Goal: Information Seeking & Learning: Learn about a topic

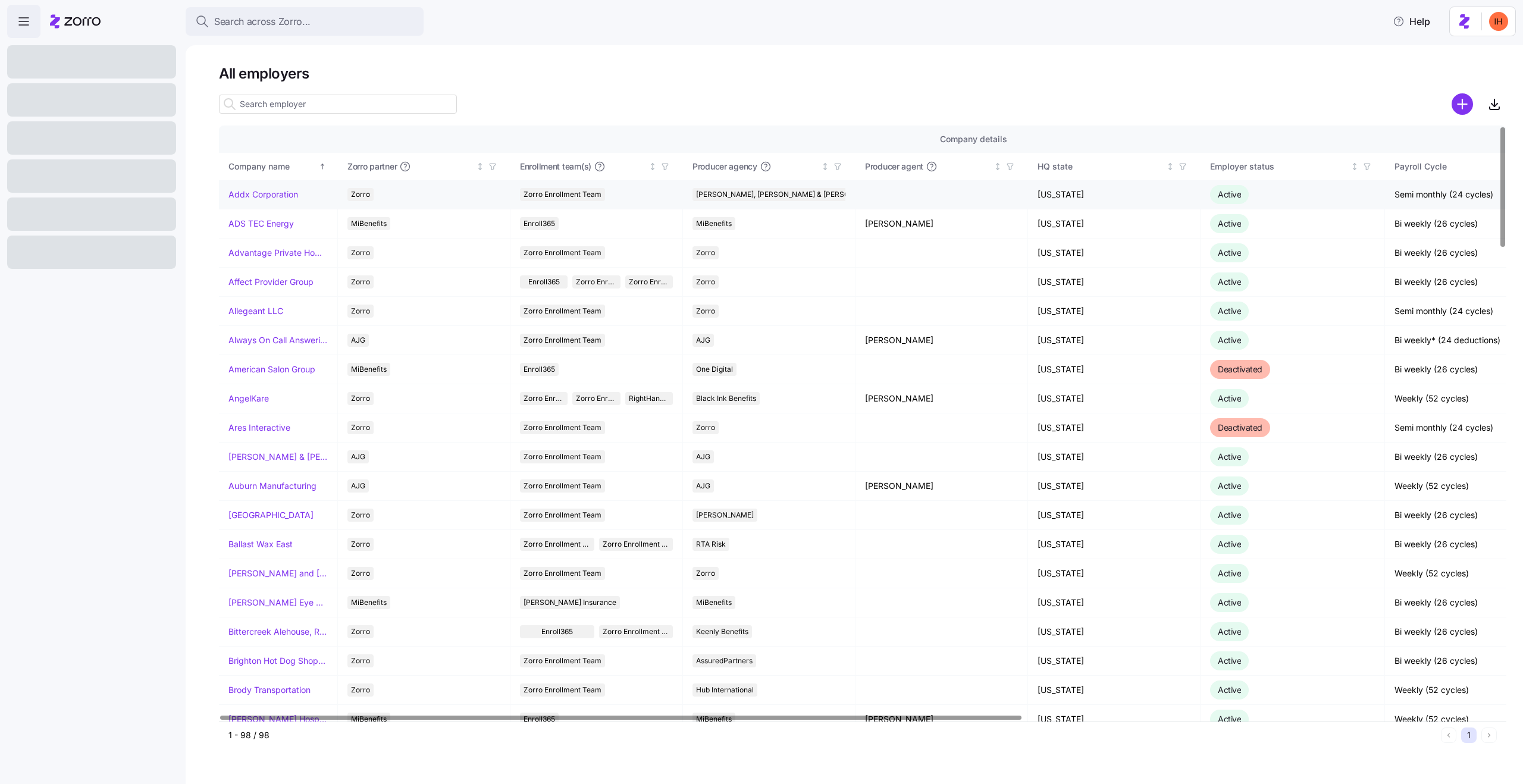
click at [252, 195] on link "Addx Corporation" at bounding box center [263, 194] width 70 height 12
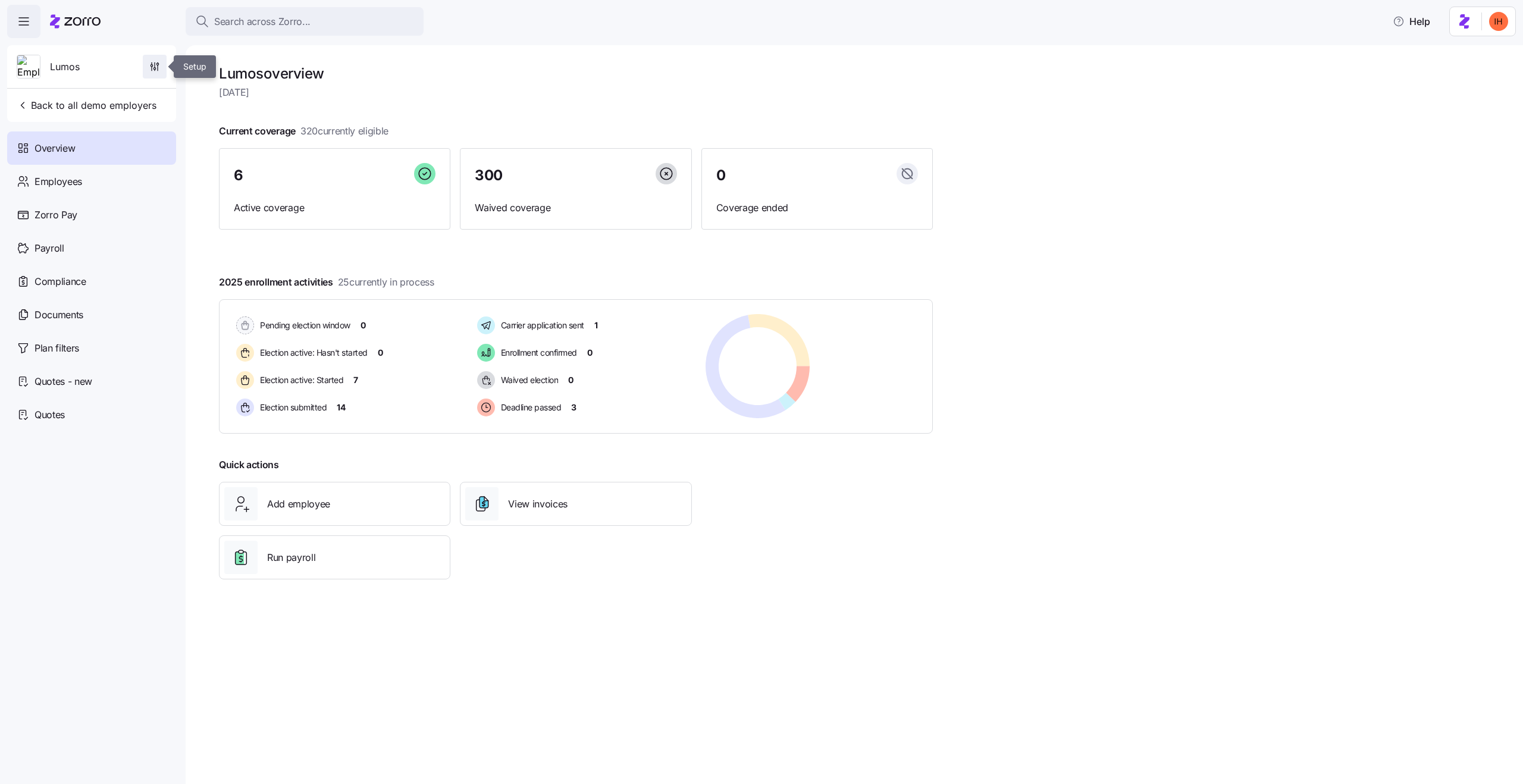
click at [149, 72] on span "button" at bounding box center [155, 66] width 23 height 23
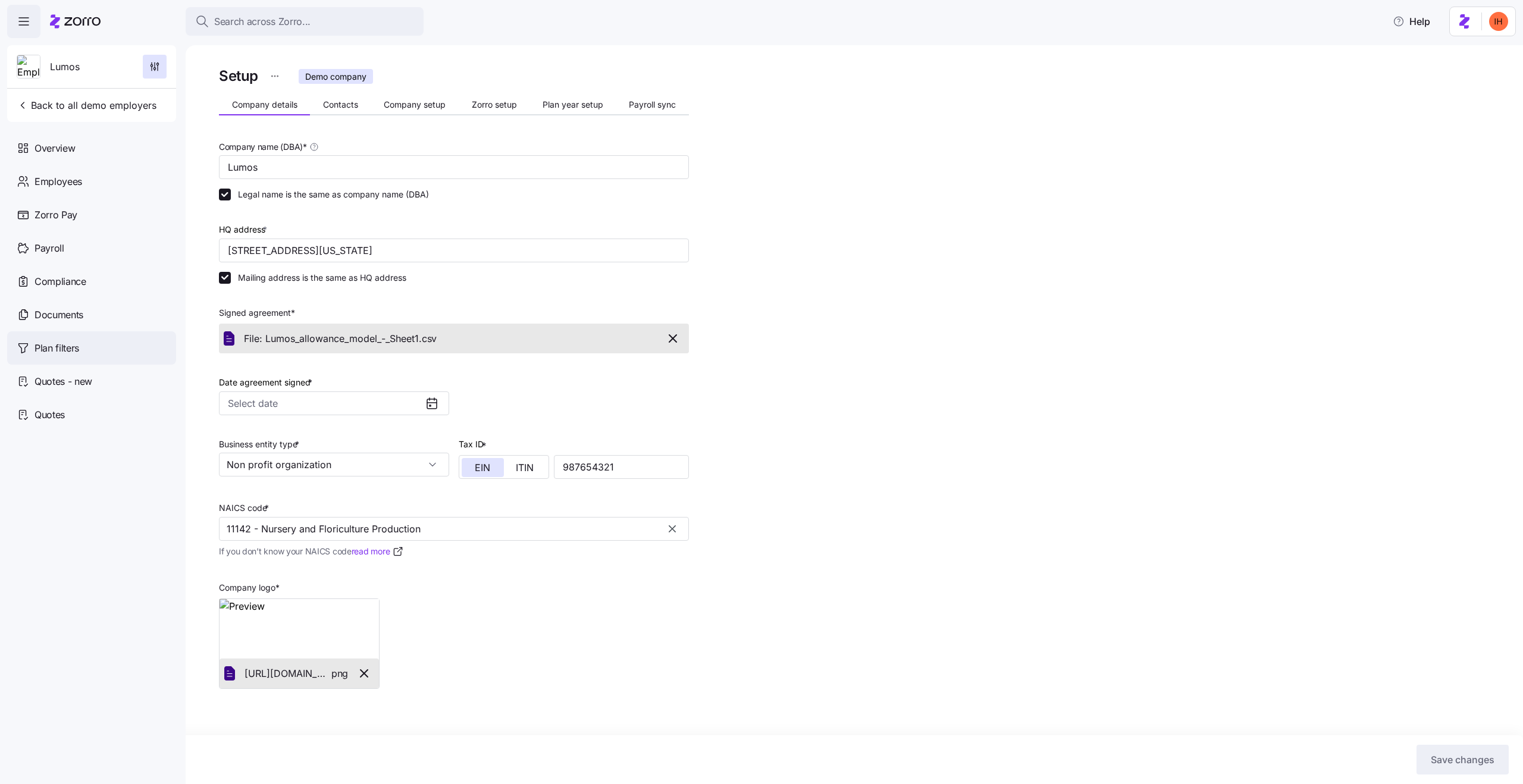
click at [70, 355] on span "Plan filters" at bounding box center [56, 348] width 44 height 15
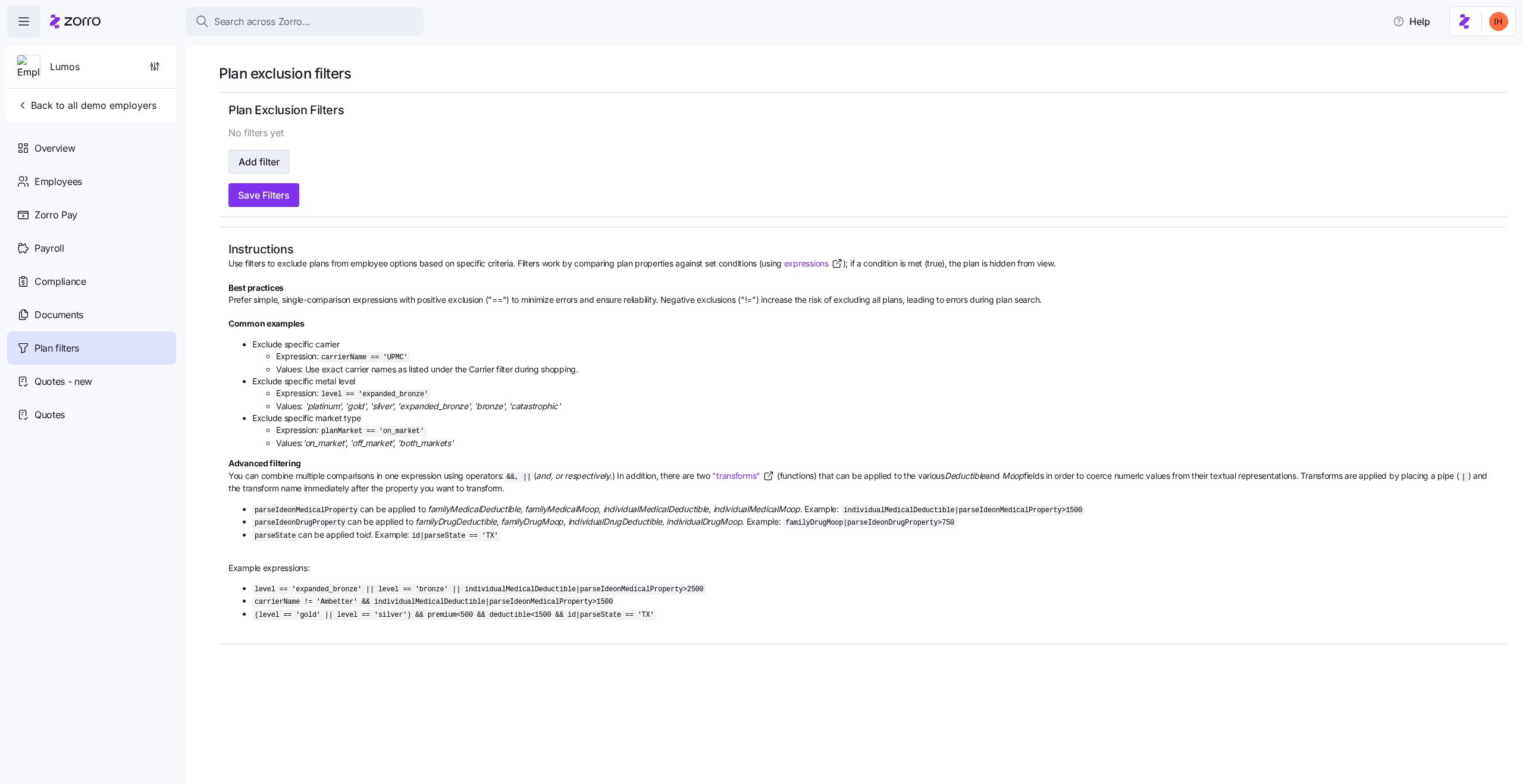
click at [262, 166] on span "Add filter" at bounding box center [259, 162] width 41 height 14
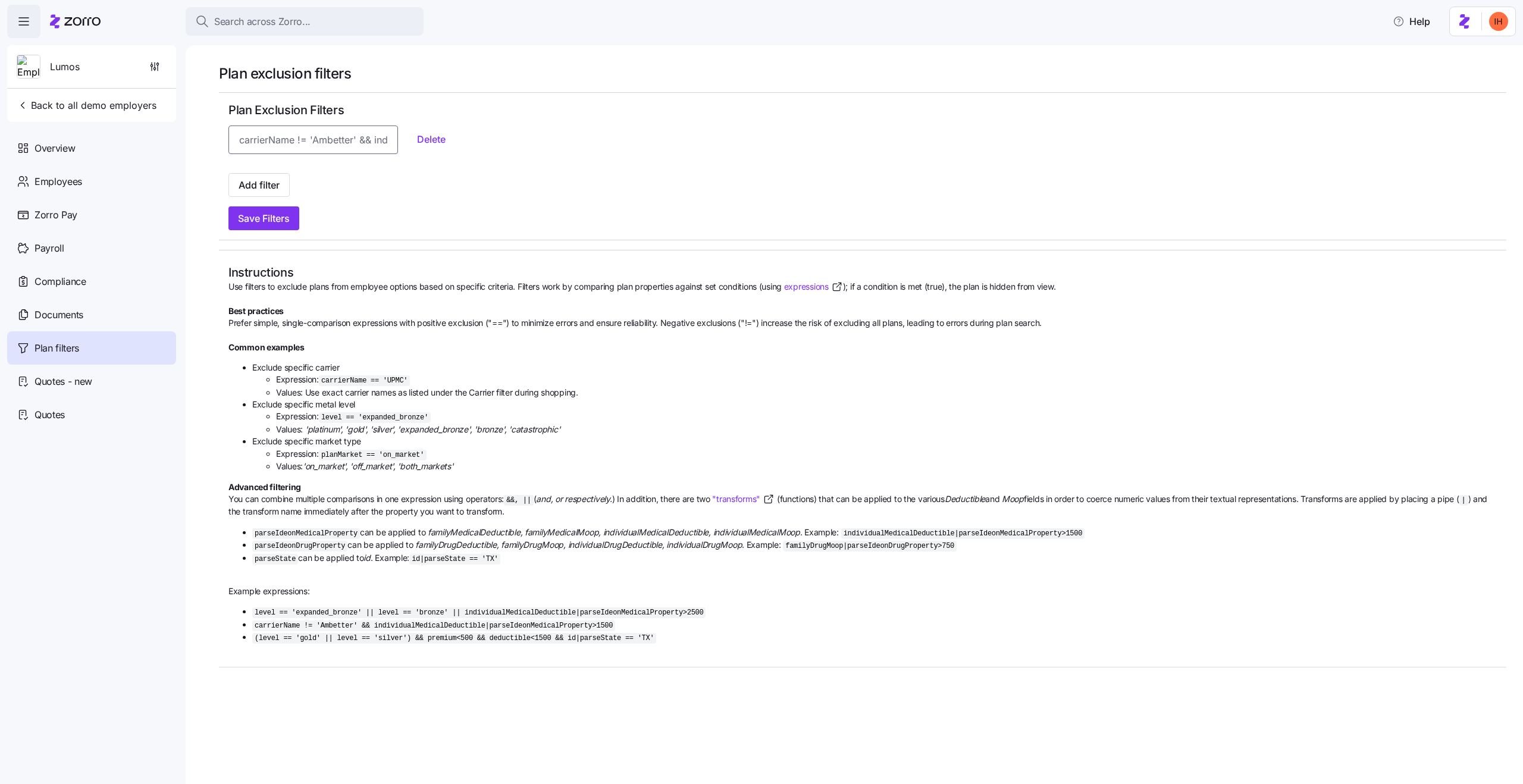
click at [286, 144] on input at bounding box center [313, 140] width 169 height 29
click at [355, 378] on code "carrierName == 'UPMC'" at bounding box center [364, 381] width 91 height 11
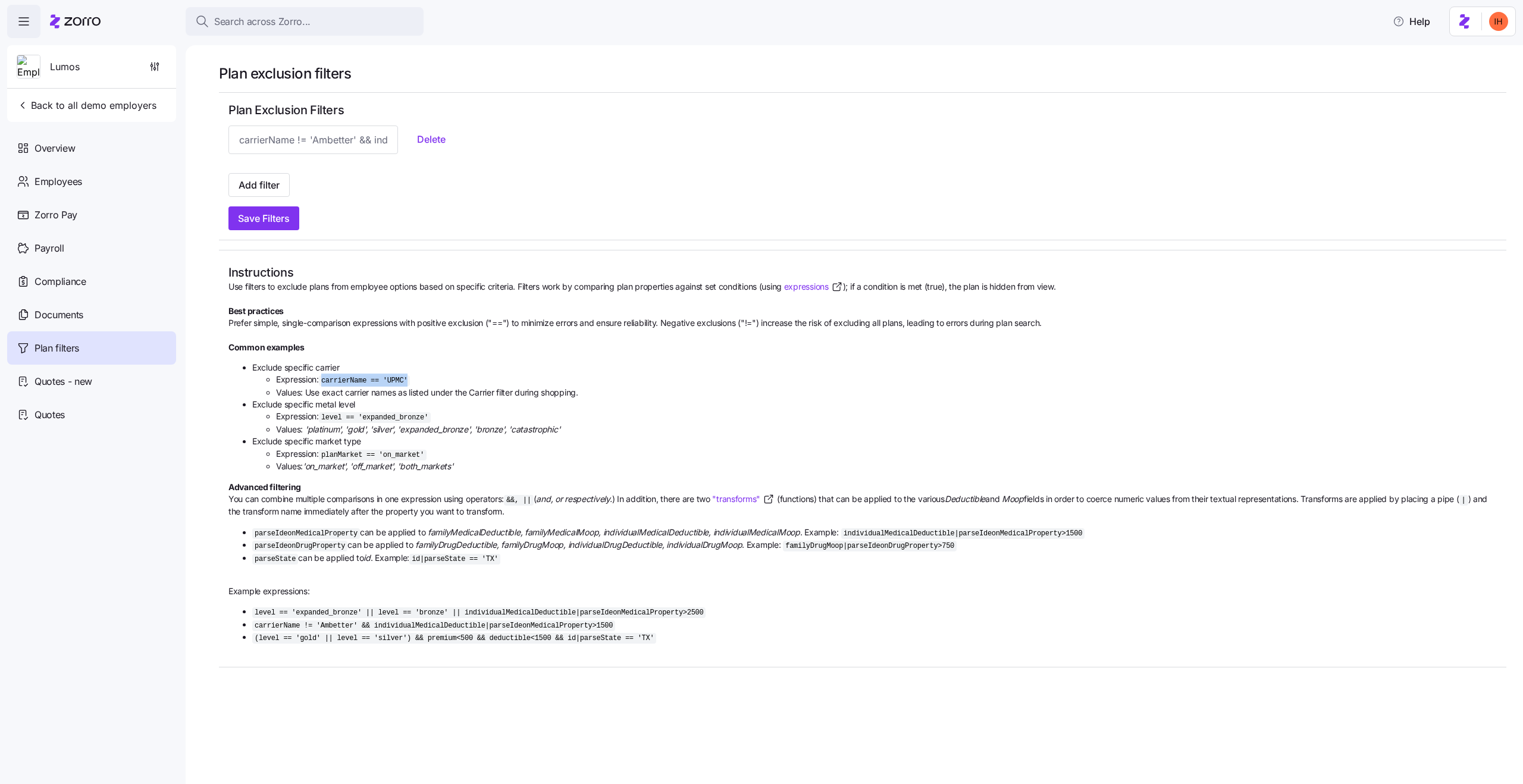
drag, startPoint x: 326, startPoint y: 382, endPoint x: 412, endPoint y: 385, distance: 86.1
click at [410, 385] on code "carrierName == 'UPMC'" at bounding box center [364, 381] width 91 height 11
copy code "carrierName == 'UPMC'"
click at [300, 144] on input at bounding box center [313, 140] width 169 height 29
paste input "carrierName == 'UPMC'"
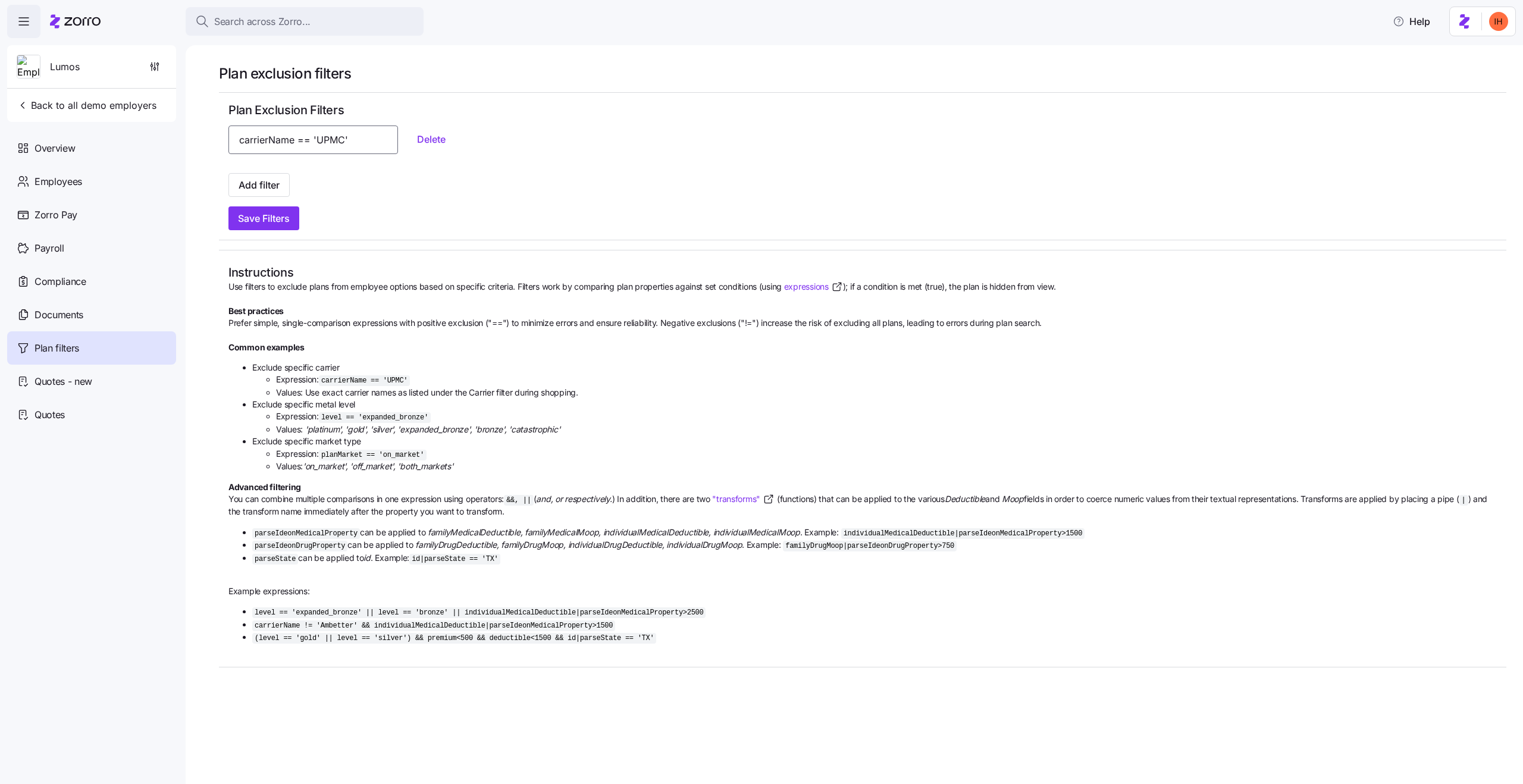
click at [326, 146] on input "carrierName == 'UPMC'" at bounding box center [313, 140] width 169 height 29
type input "carrierName == 'Anthem'"
click at [288, 216] on span "Save Filters" at bounding box center [263, 218] width 52 height 14
click at [286, 175] on button "Add filter" at bounding box center [259, 185] width 61 height 24
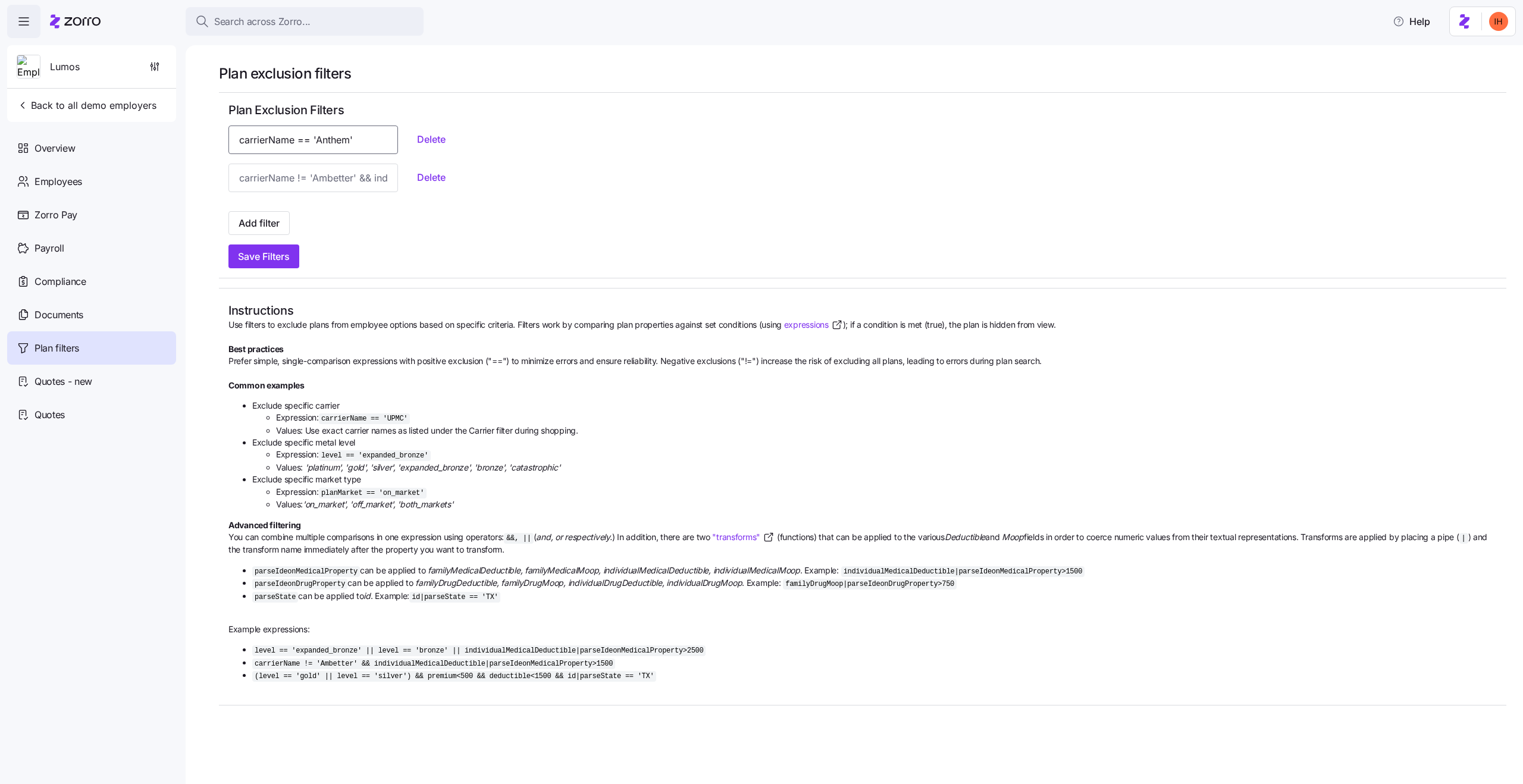
click at [293, 148] on input "carrierName == 'Anthem'" at bounding box center [313, 140] width 169 height 29
click at [291, 183] on input at bounding box center [313, 178] width 169 height 29
paste input "carrierName == 'Anthem'"
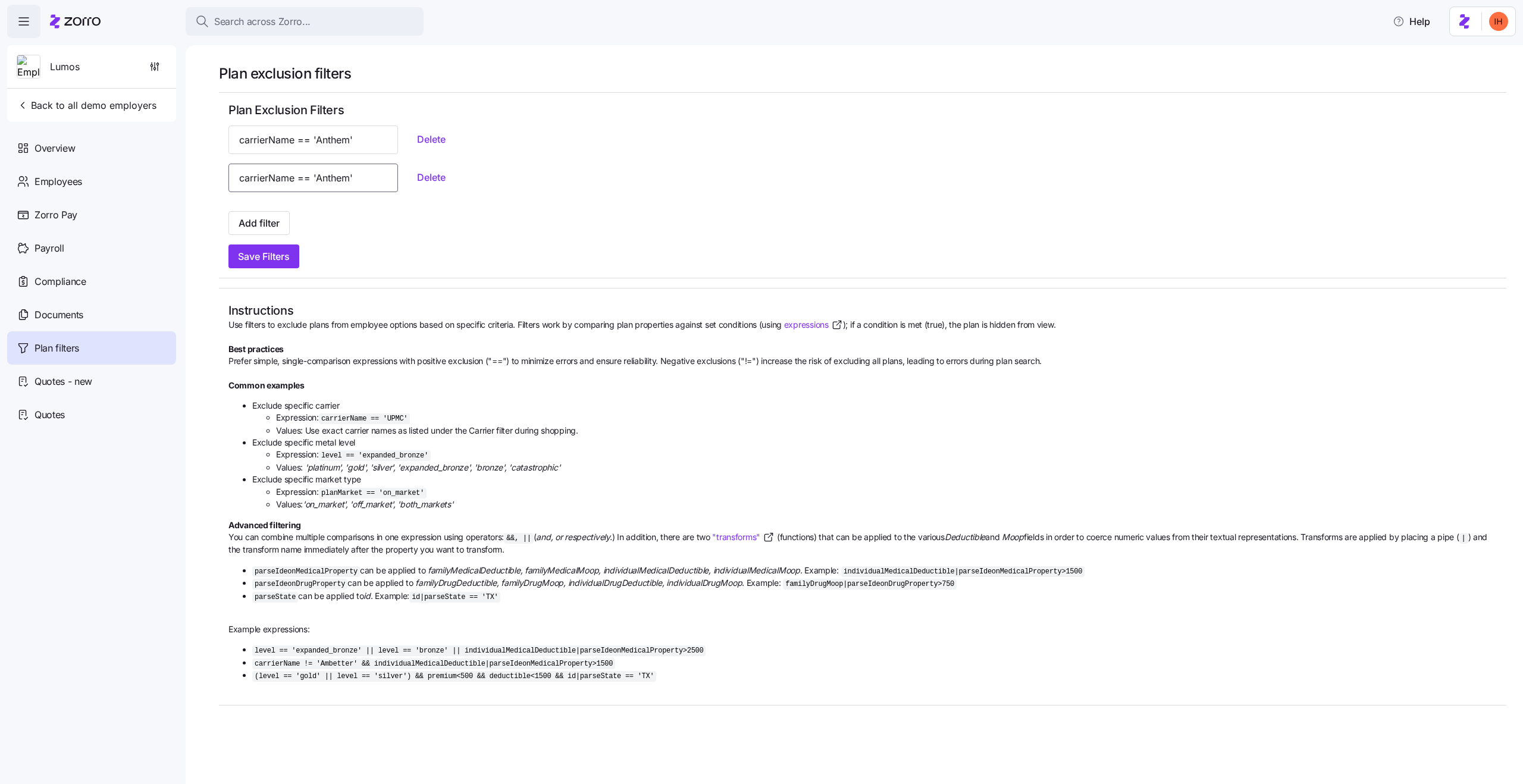
scroll to position [0, 2]
click at [332, 176] on input "carrierName == 'Anthem'" at bounding box center [313, 178] width 169 height 29
type input "carrierName == 'Oscar'"
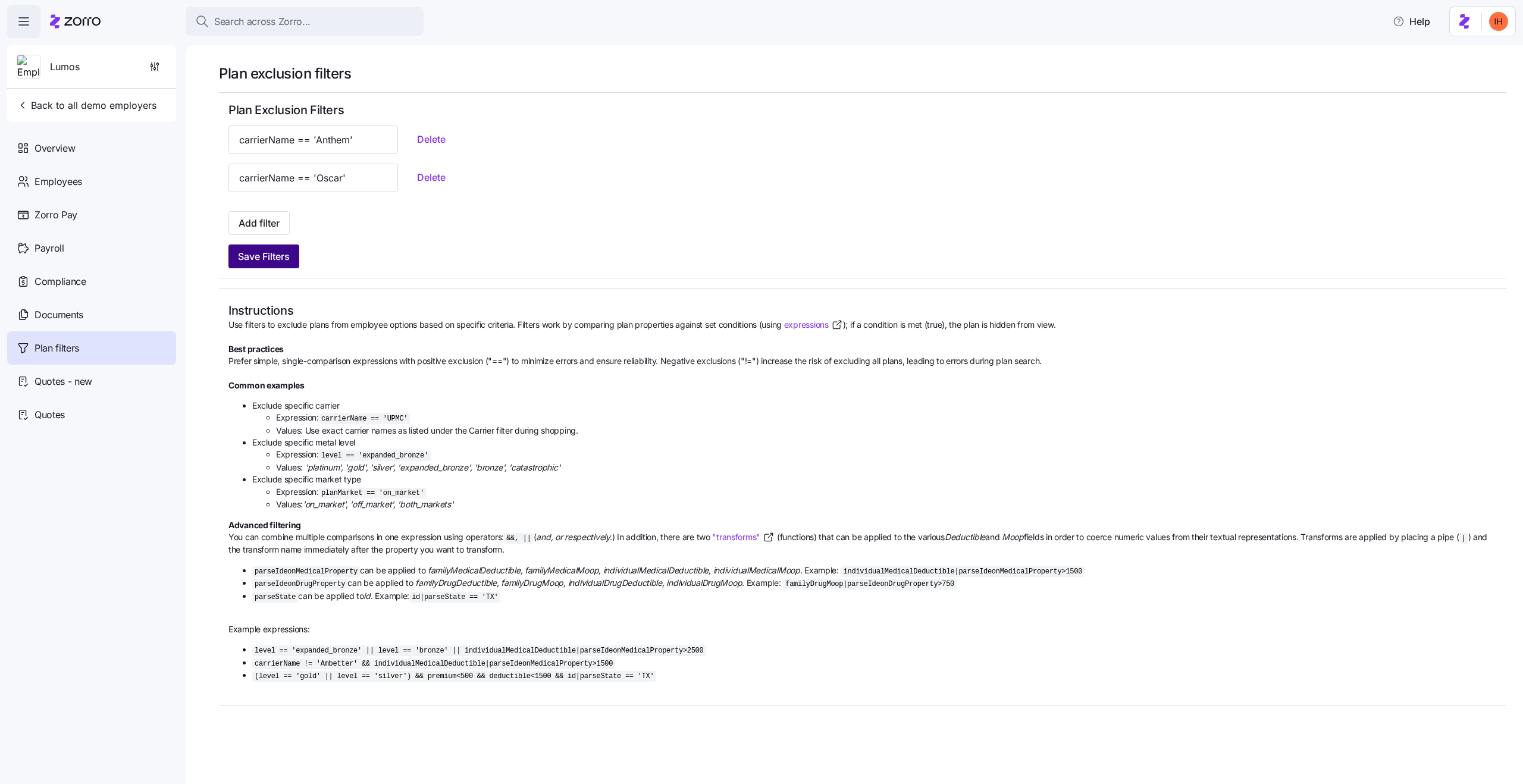
click at [277, 253] on span "Save Filters" at bounding box center [263, 256] width 52 height 14
click at [417, 177] on span "Delete" at bounding box center [431, 177] width 29 height 14
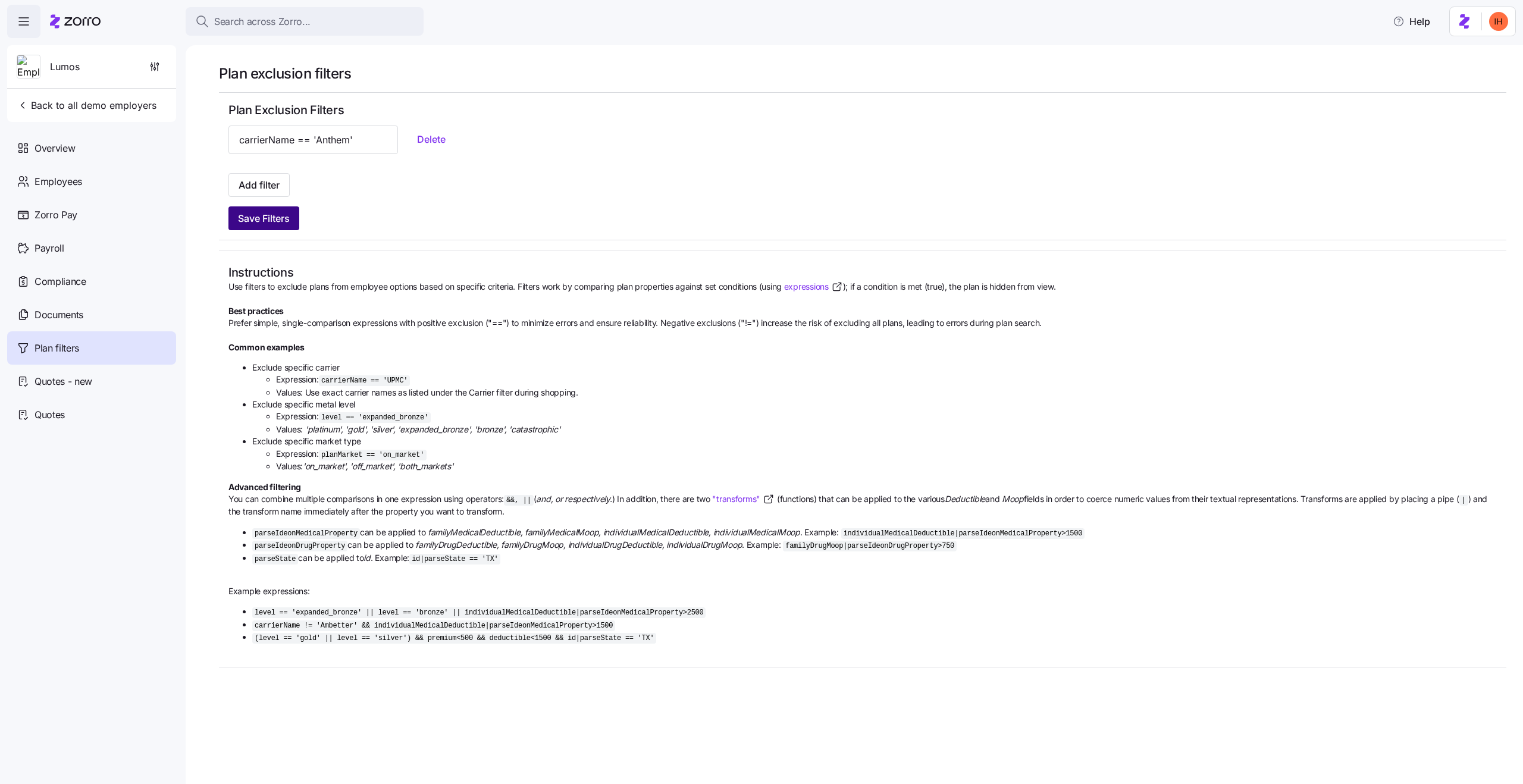
click at [276, 227] on button "Save Filters" at bounding box center [263, 218] width 71 height 24
click at [417, 138] on span "Delete" at bounding box center [431, 139] width 29 height 14
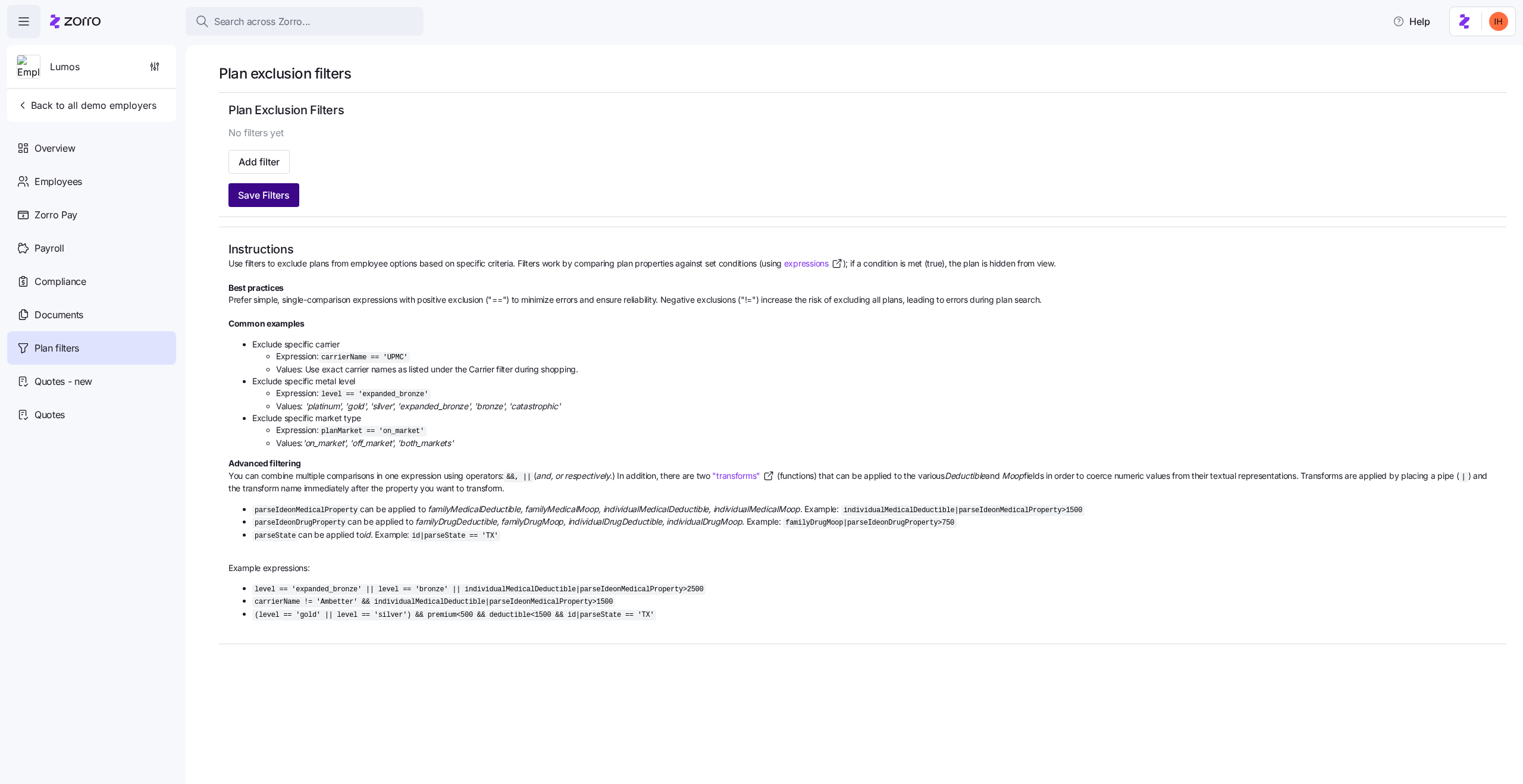
click at [270, 200] on span "Save Filters" at bounding box center [263, 195] width 52 height 14
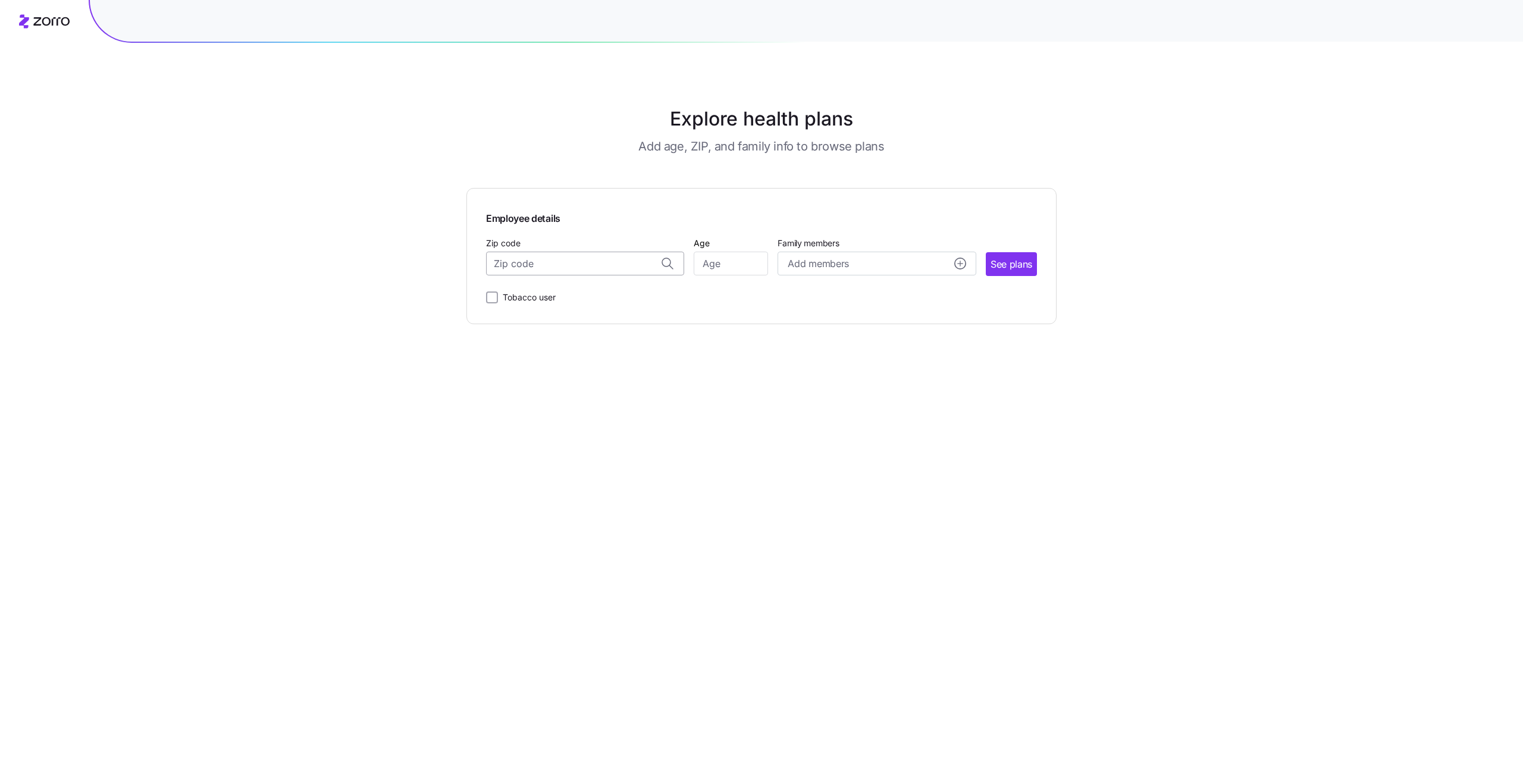
click at [624, 253] on input "Zip code" at bounding box center [585, 263] width 198 height 24
click at [619, 296] on span "90210, Los Angeles County, CA" at bounding box center [583, 294] width 166 height 15
type input "90210, Los Angeles County, CA"
click at [715, 267] on input "Age" at bounding box center [731, 263] width 75 height 24
type input "45"
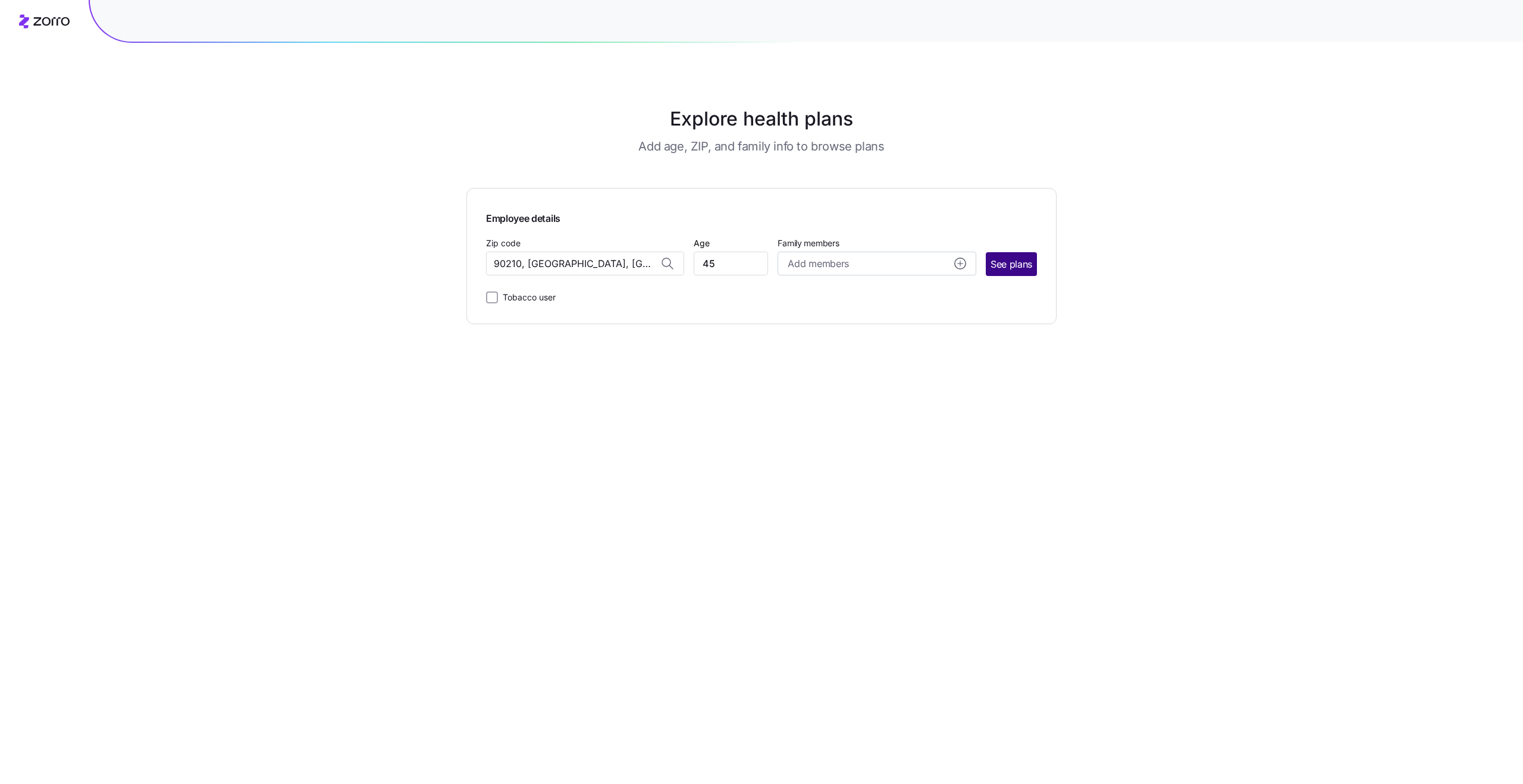
click at [1001, 270] on span "See plans" at bounding box center [1012, 264] width 42 height 15
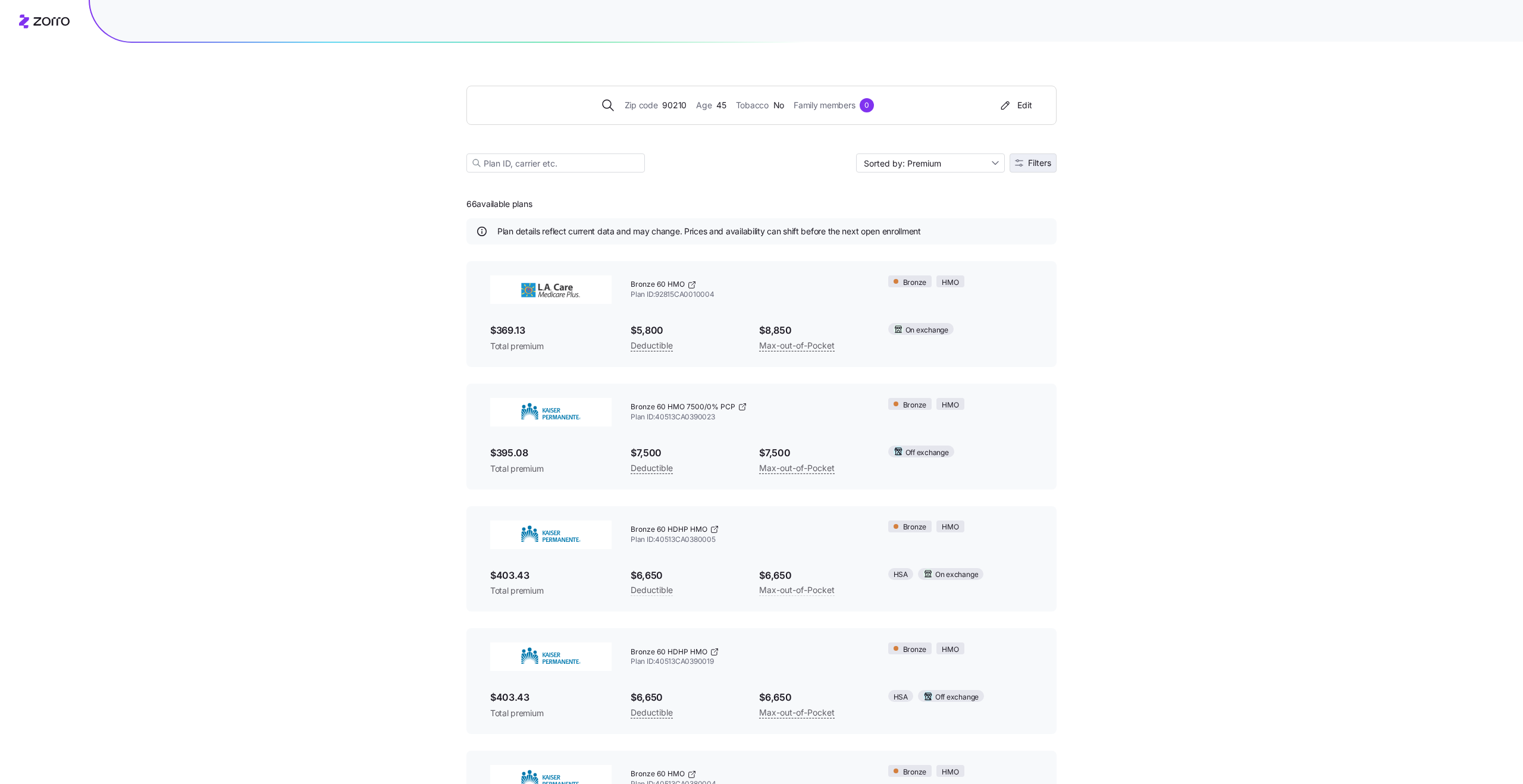
click at [1030, 166] on span "Filters" at bounding box center [1040, 162] width 23 height 9
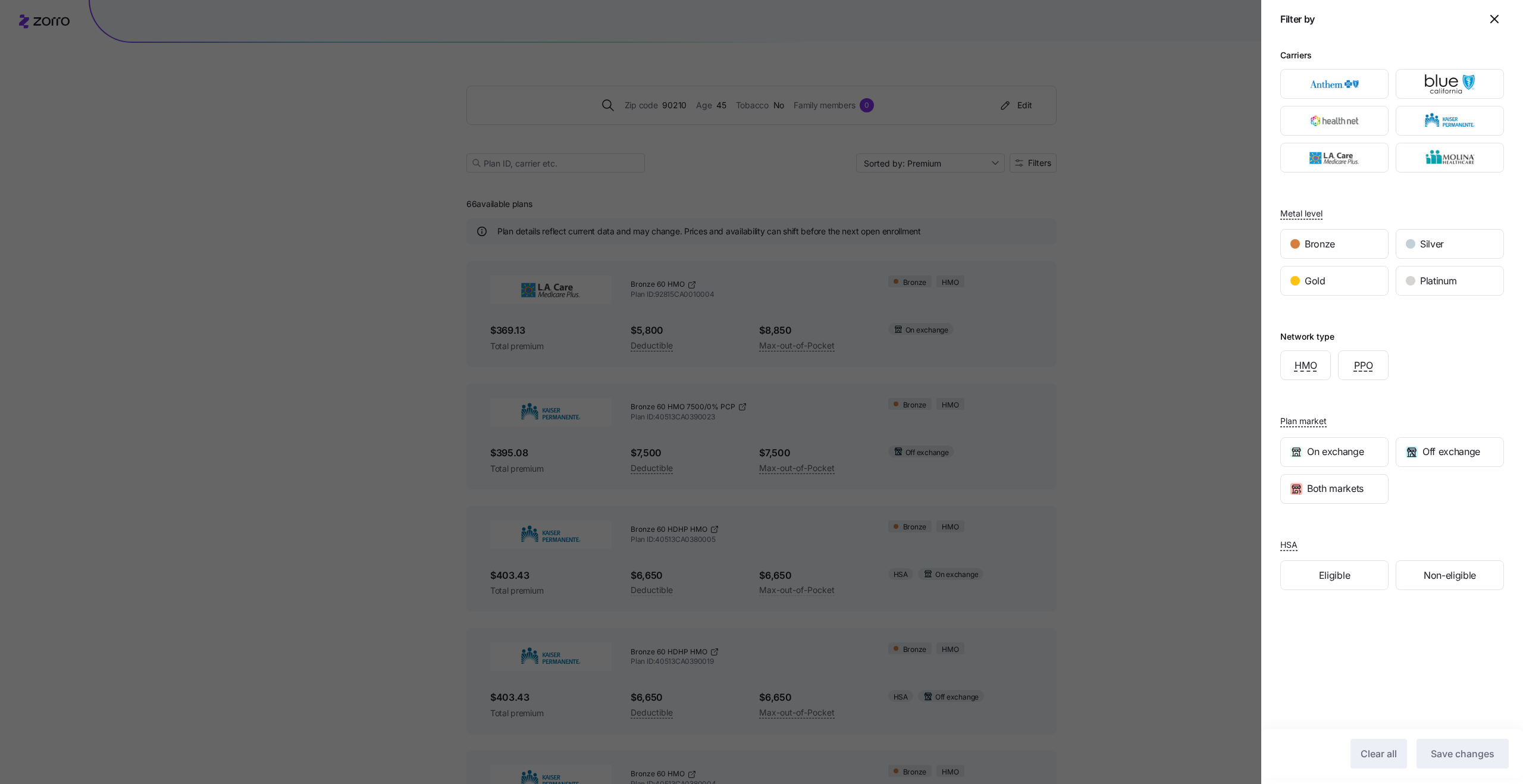
click at [1147, 167] on div at bounding box center [762, 392] width 1523 height 784
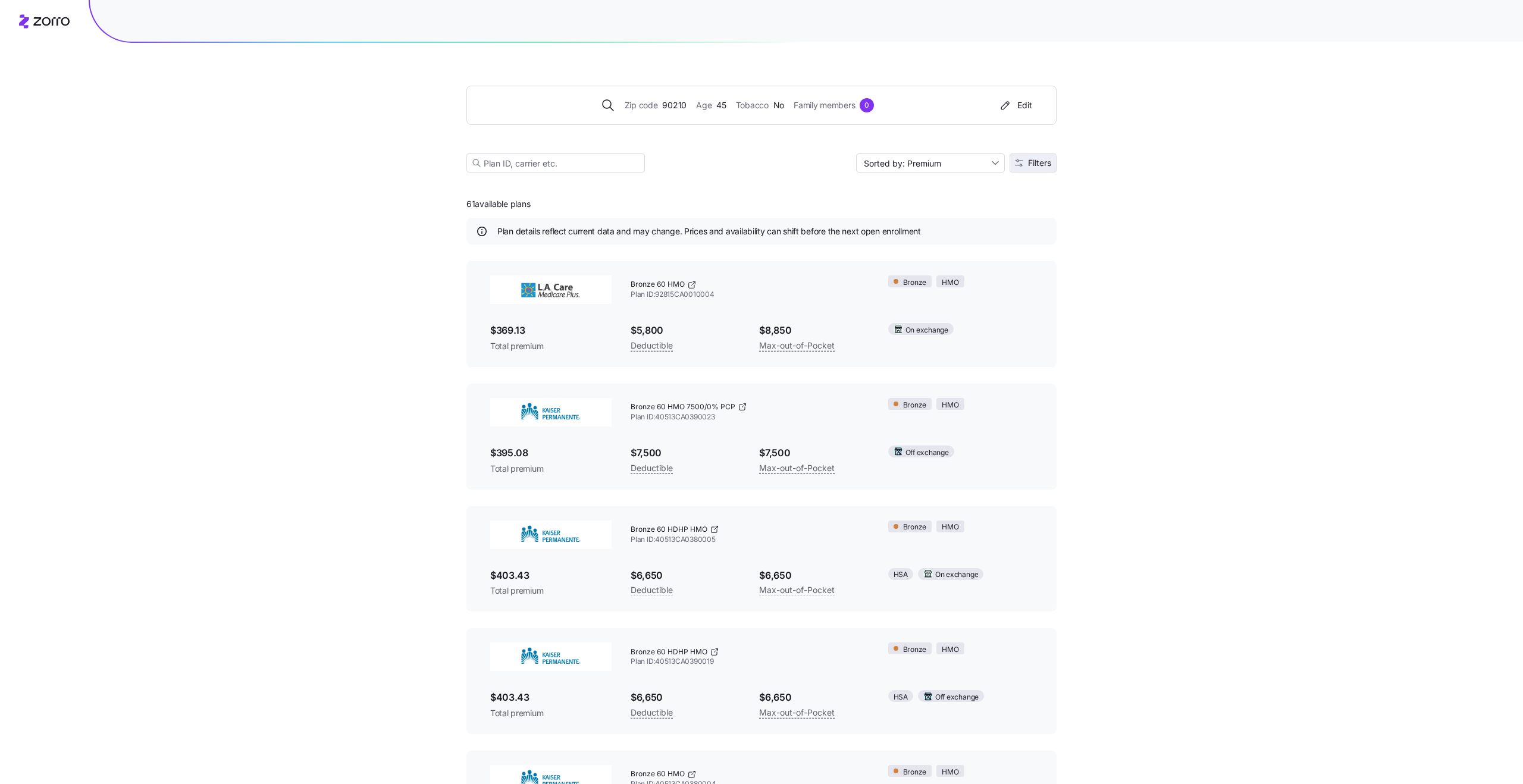
click at [1017, 158] on button "Filters" at bounding box center [1033, 163] width 47 height 19
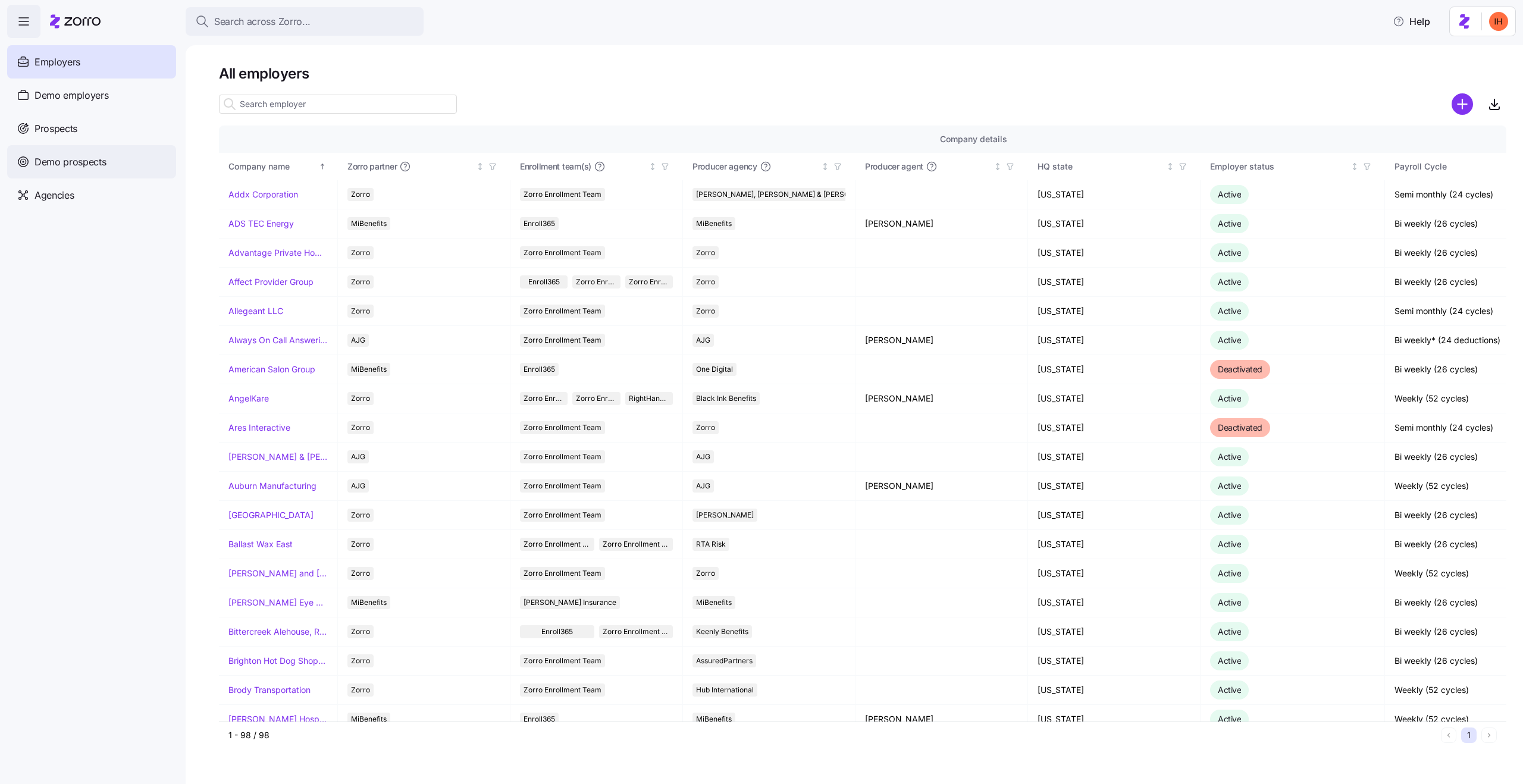
click at [85, 157] on span "Demo prospects" at bounding box center [70, 162] width 72 height 15
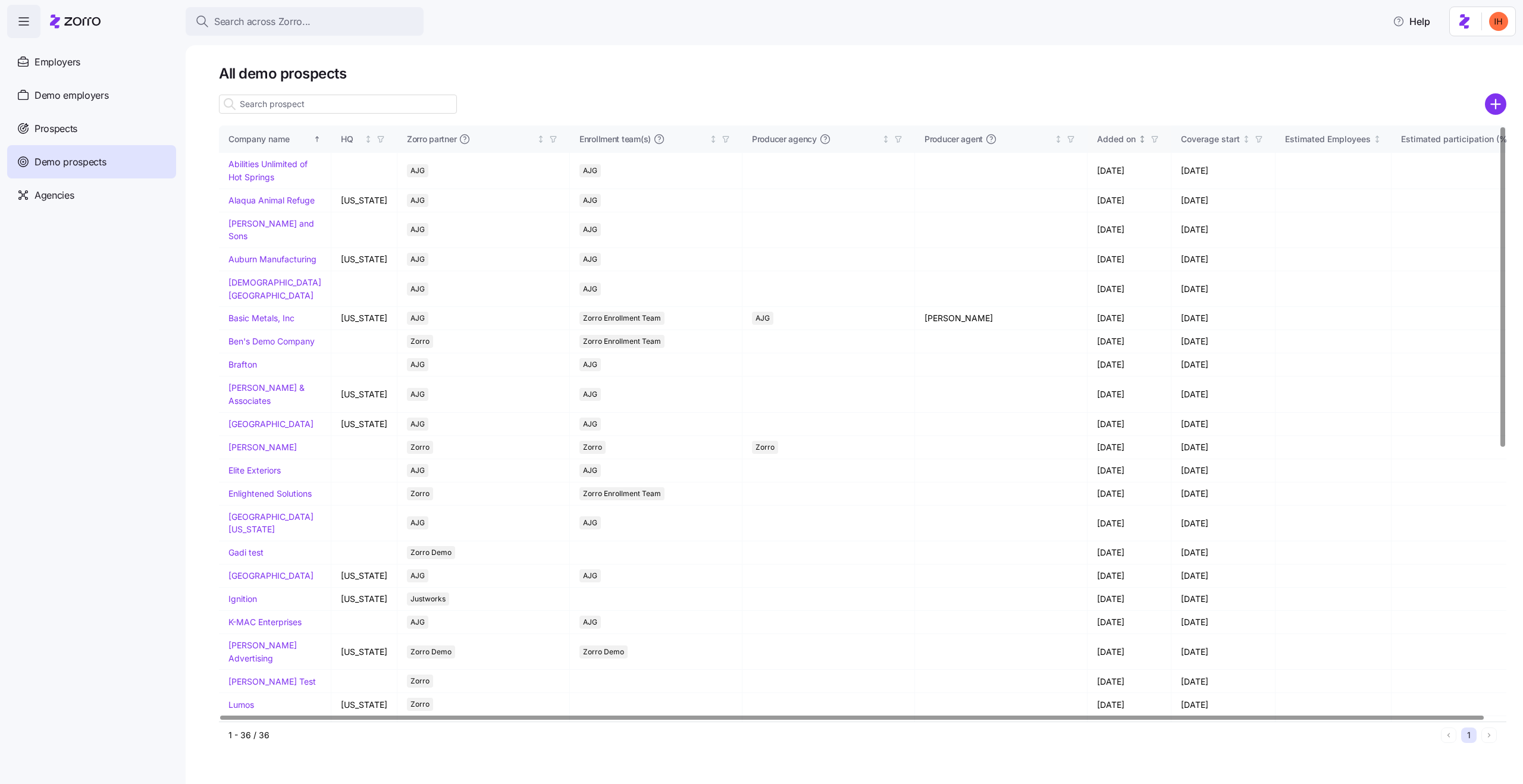
click at [1108, 145] on div "Added on" at bounding box center [1129, 139] width 64 height 13
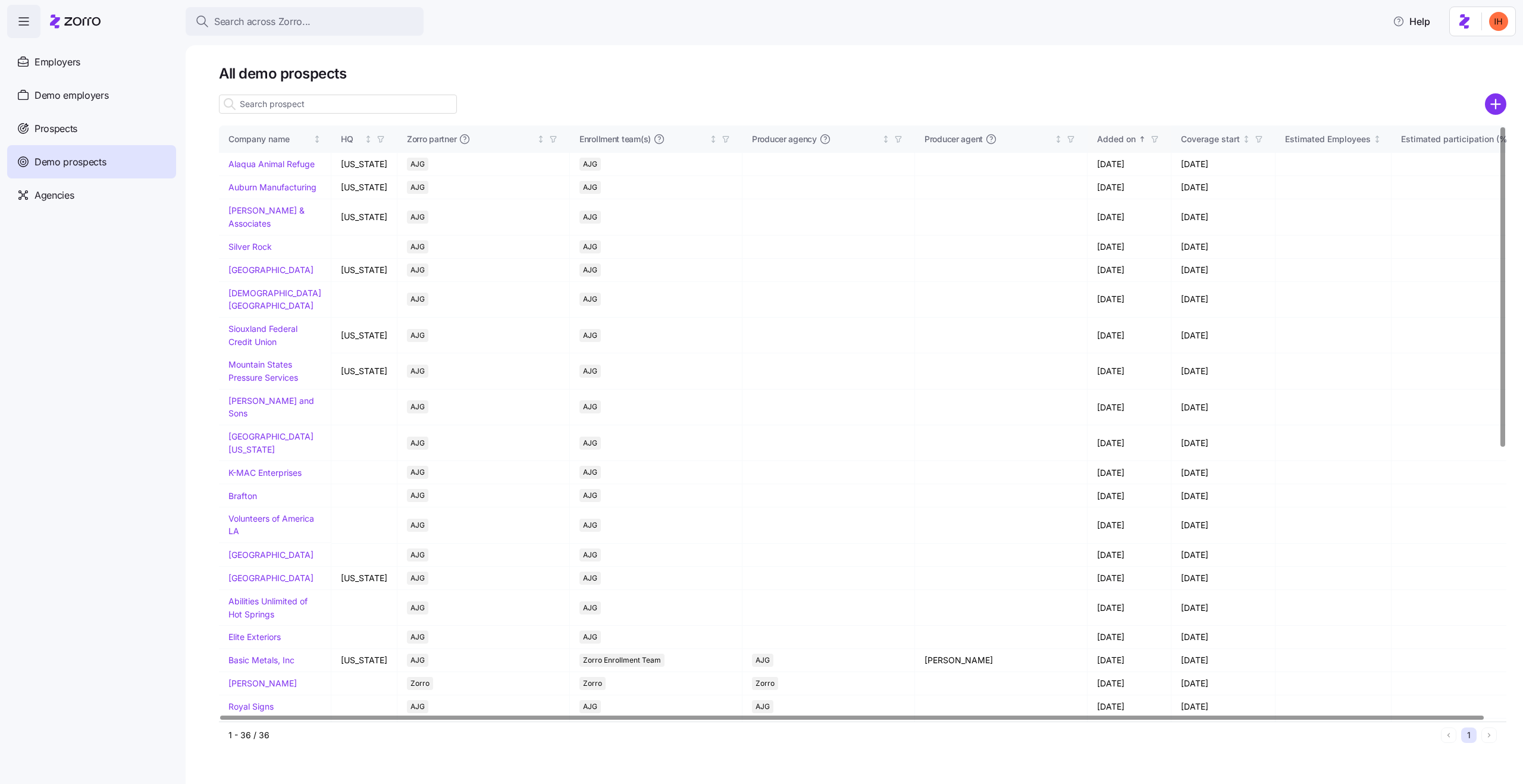
click at [1108, 145] on div "Added on" at bounding box center [1117, 139] width 39 height 13
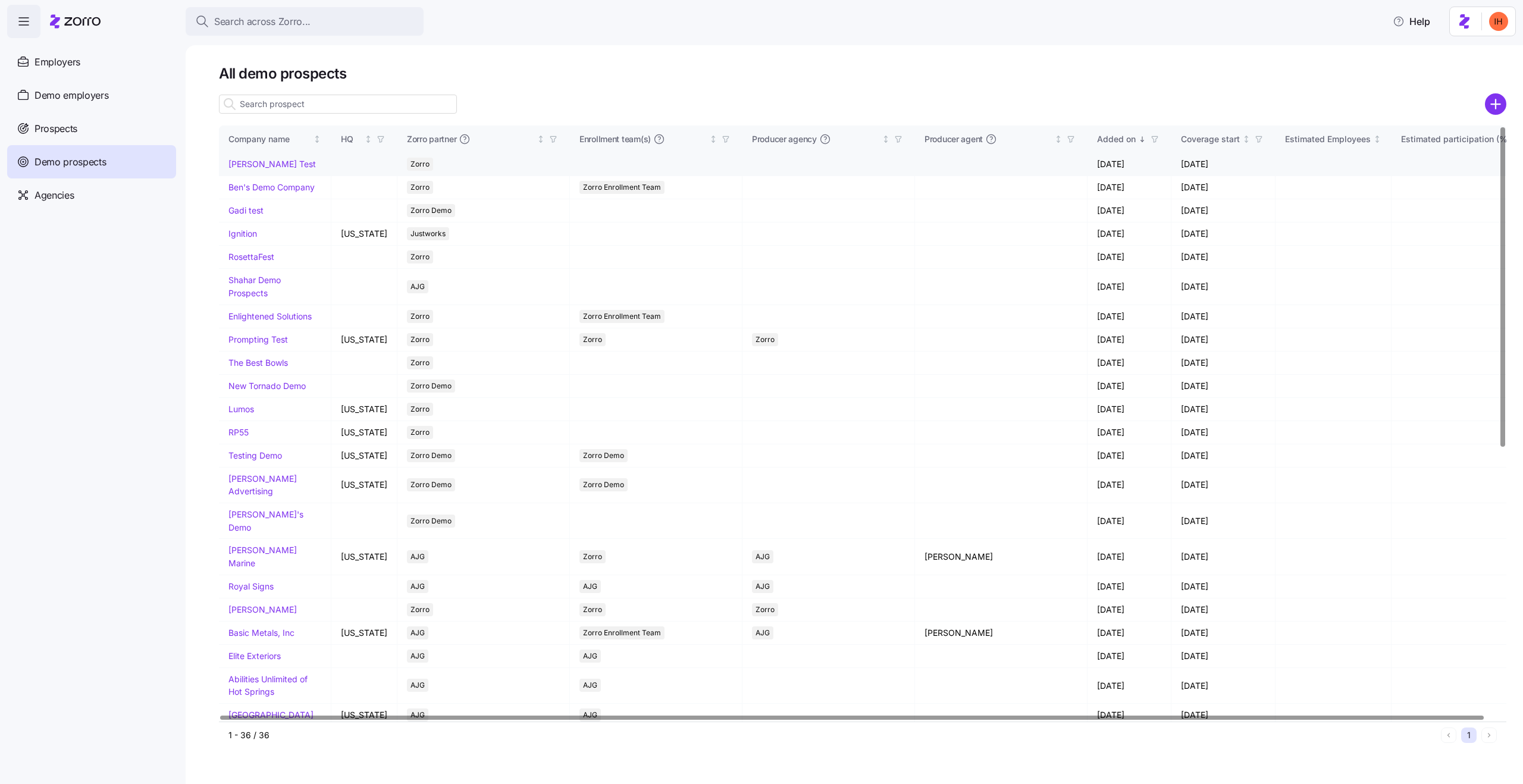
click at [250, 162] on link "Logan Test" at bounding box center [272, 163] width 88 height 10
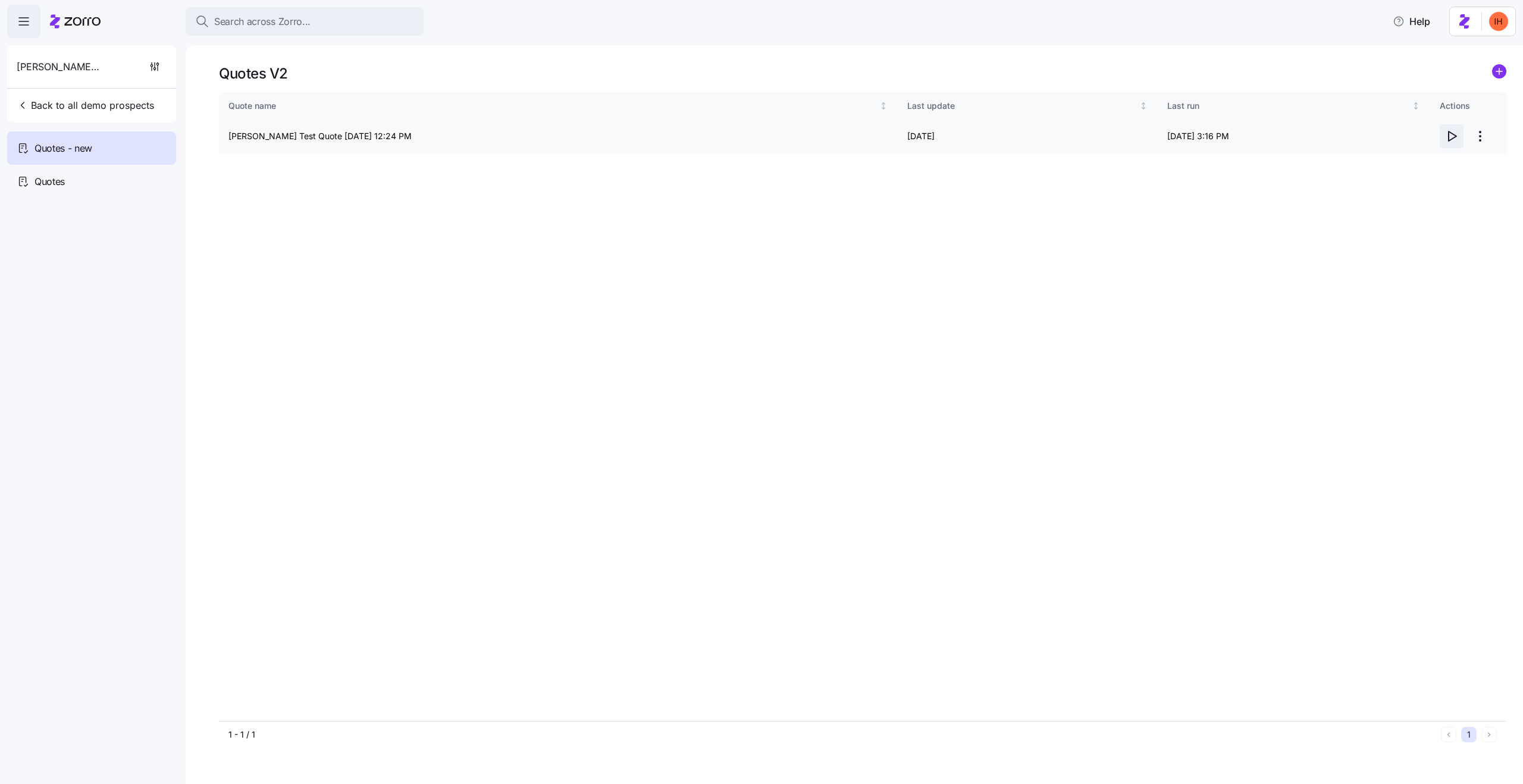
click at [1452, 138] on icon "button" at bounding box center [1452, 136] width 14 height 14
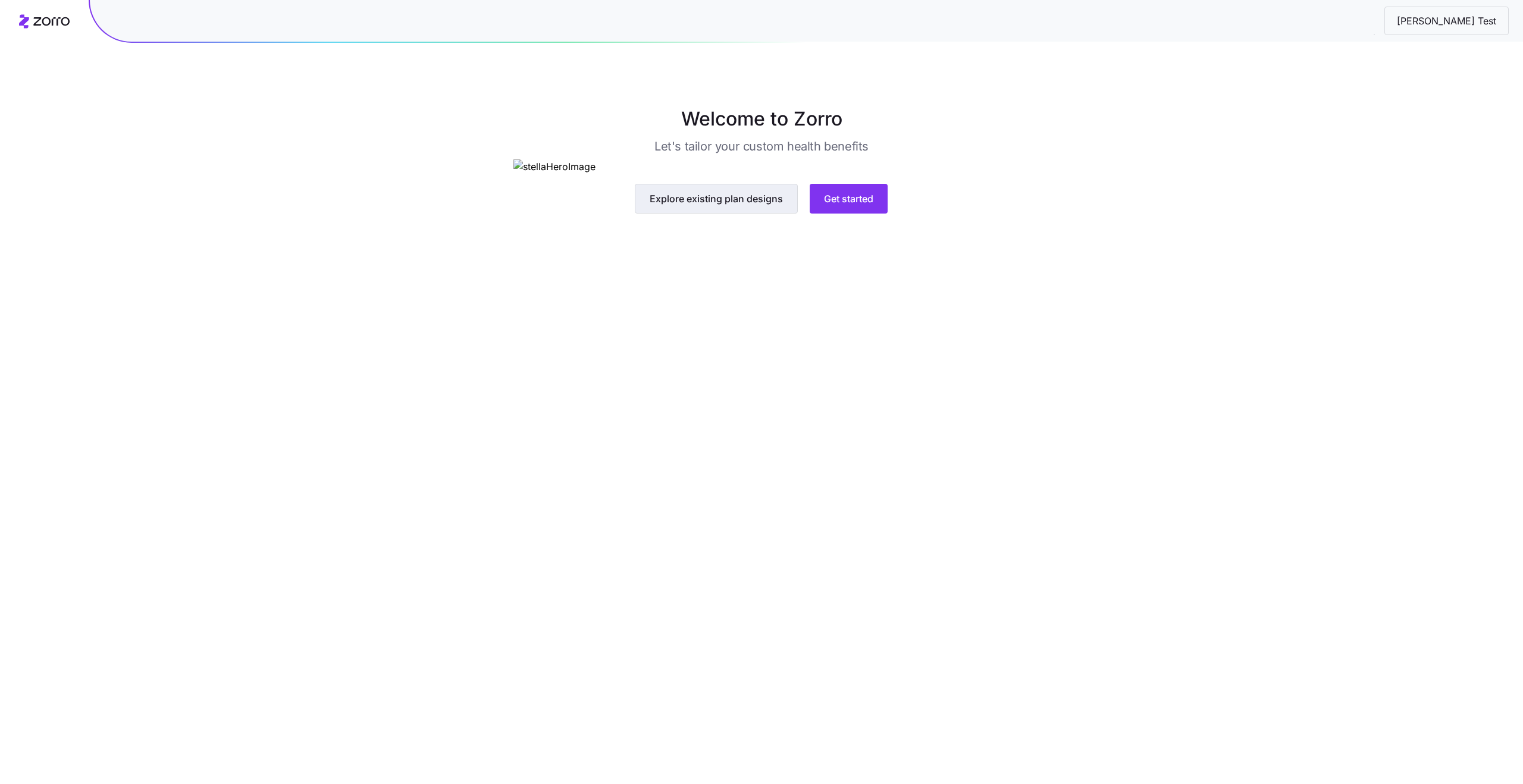
click at [709, 206] on span "Explore existing plan designs" at bounding box center [716, 199] width 134 height 14
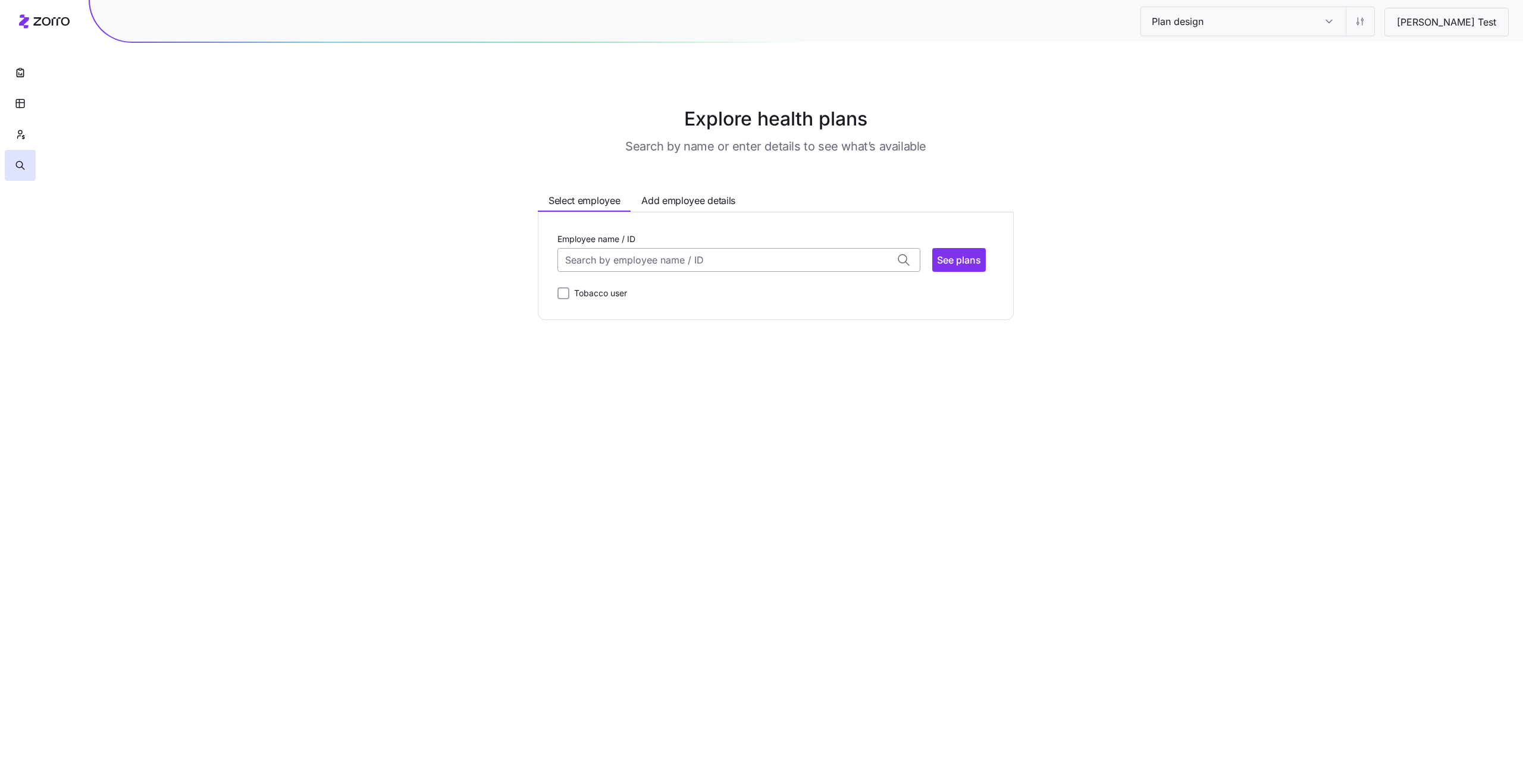
click at [705, 250] on input "Employee name / ID" at bounding box center [739, 260] width 363 height 24
click at [677, 294] on div "Logan Hold (30) ID: 1 | zip code: 30115" at bounding box center [739, 296] width 357 height 34
click at [962, 263] on span "See plans" at bounding box center [959, 260] width 44 height 14
type input "Logan Hold (ID: 1)"
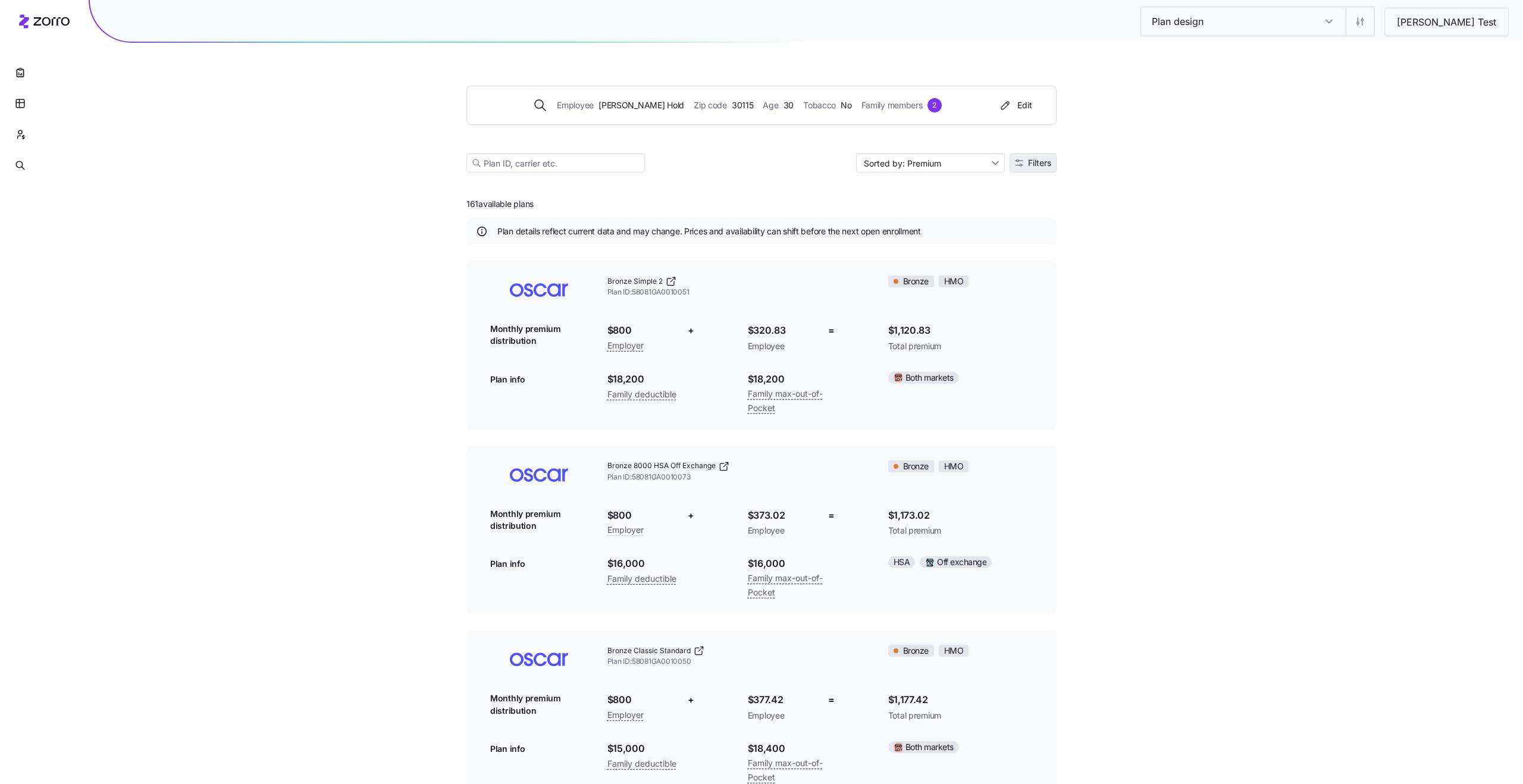
click at [1040, 157] on button "Filters" at bounding box center [1033, 163] width 47 height 19
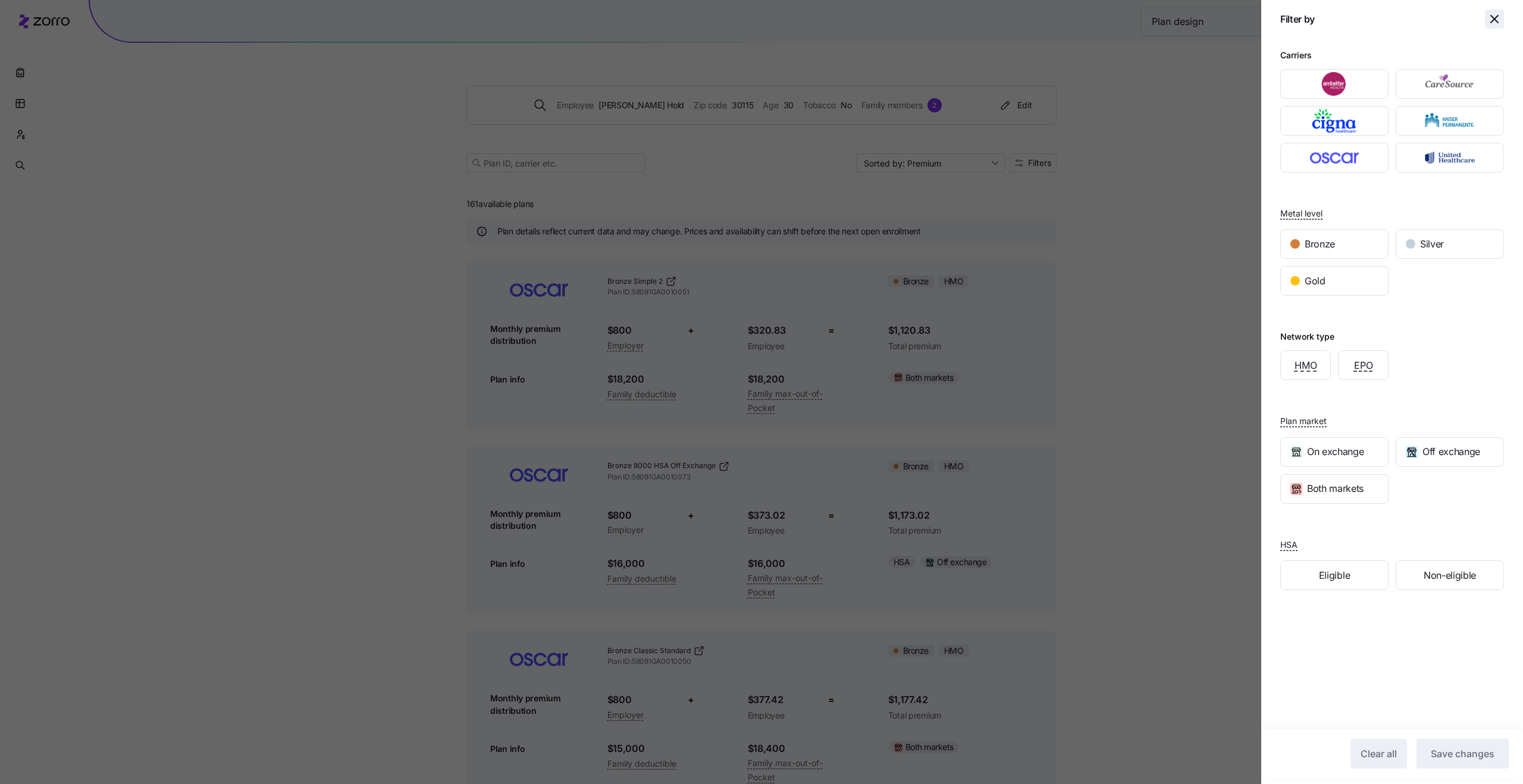
click at [1497, 23] on icon "button" at bounding box center [1495, 19] width 14 height 14
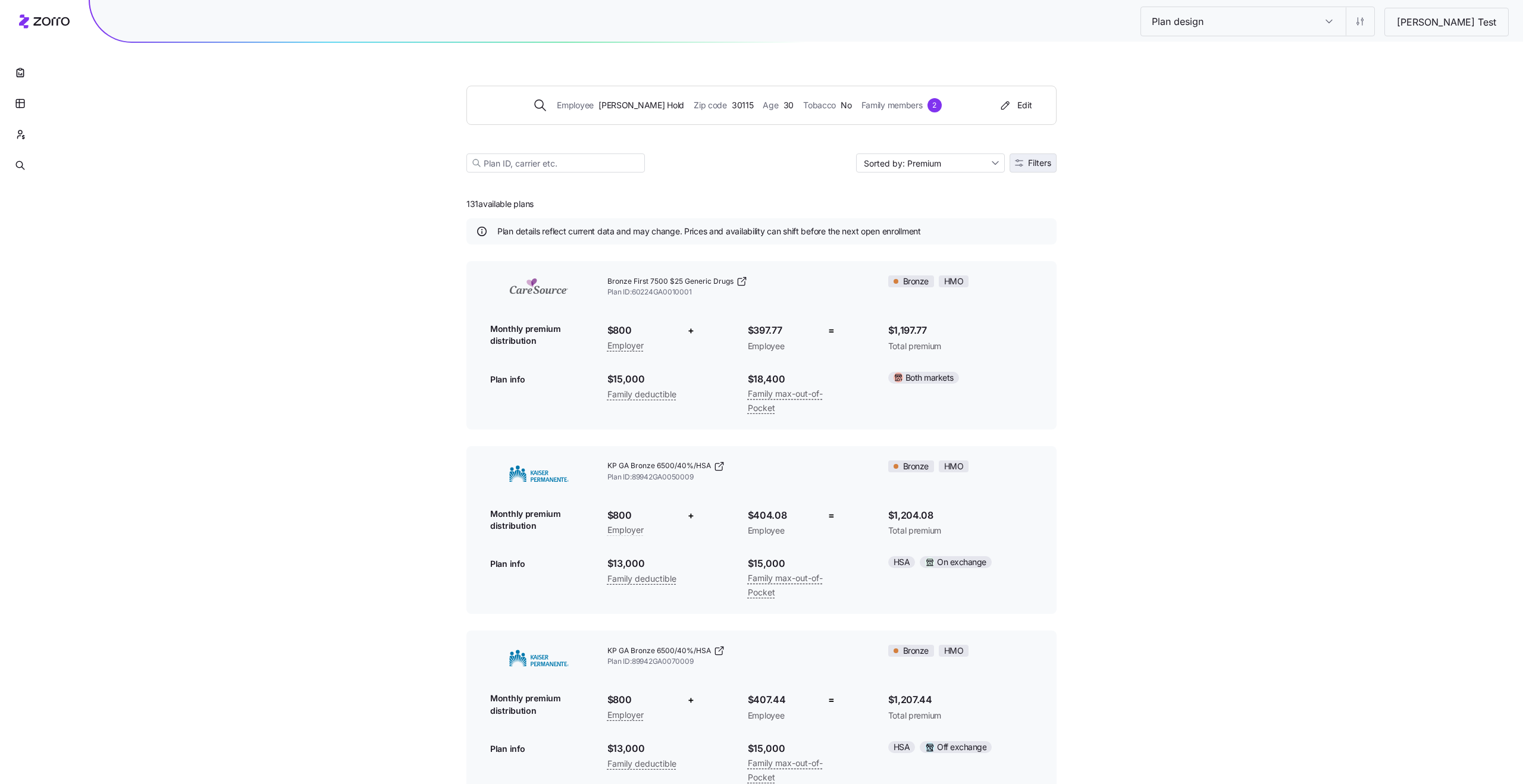
click at [1026, 164] on span "Filters" at bounding box center [1033, 162] width 37 height 9
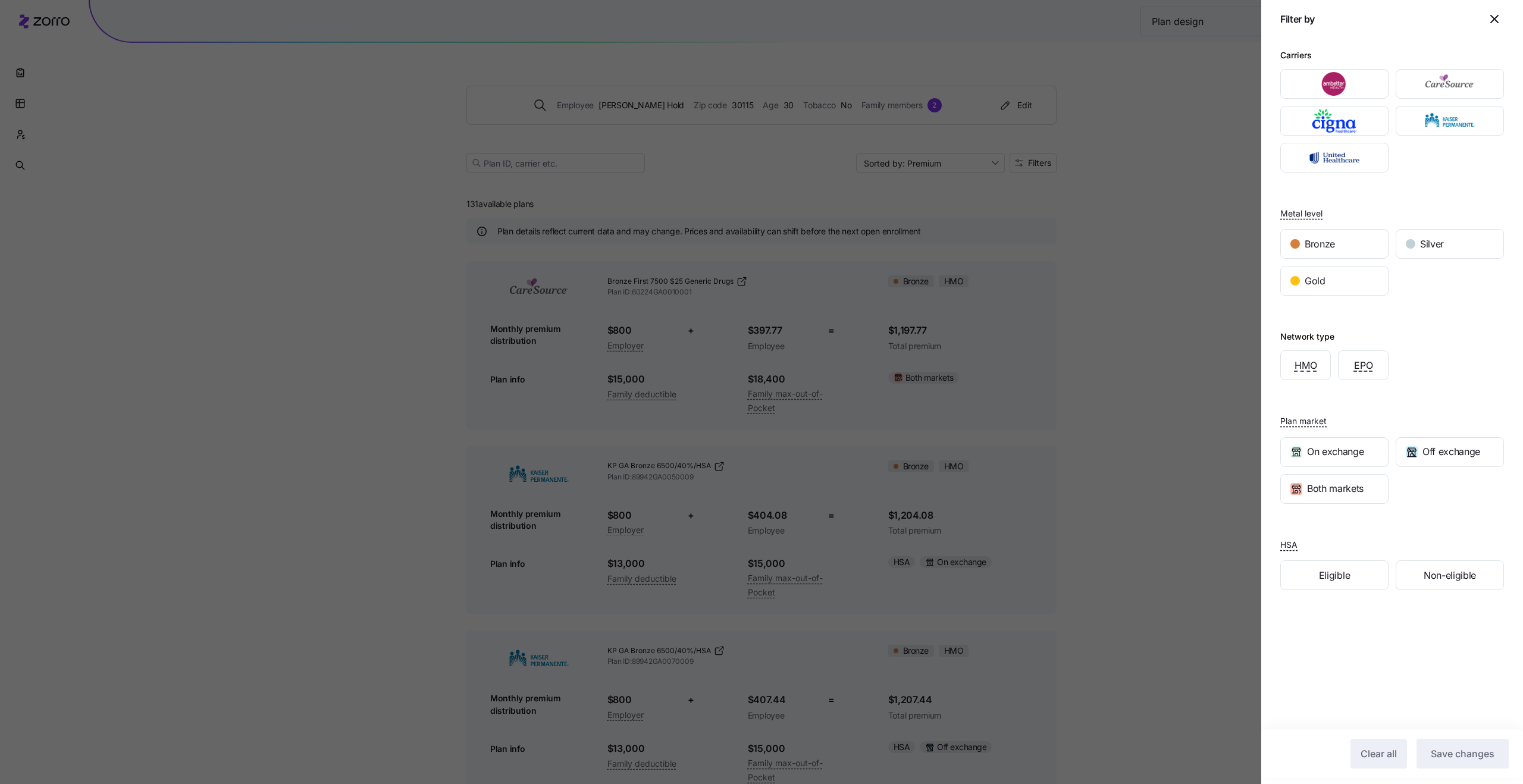
click at [1207, 225] on div at bounding box center [762, 392] width 1523 height 784
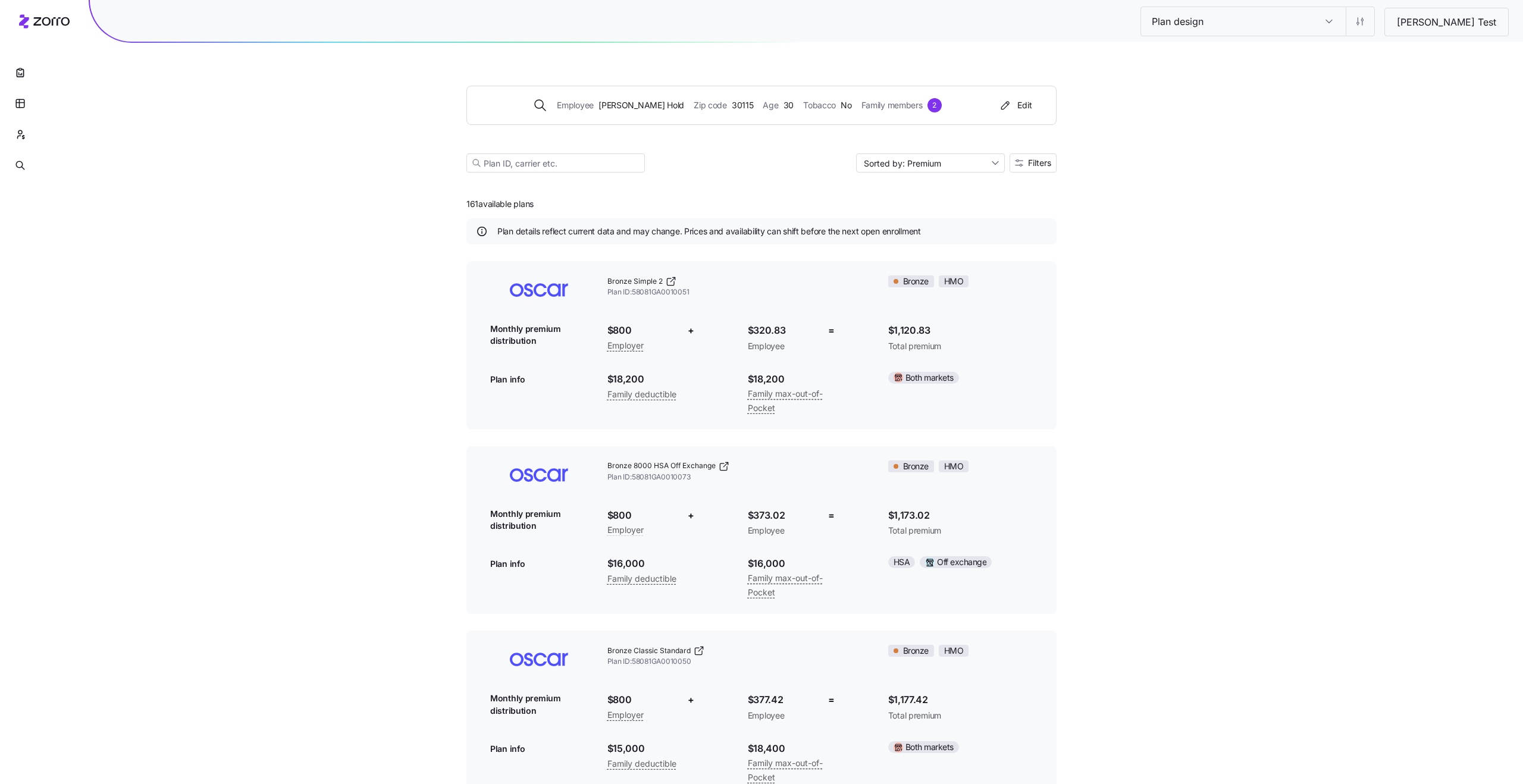
click at [514, 182] on div "Employee Logan Hold Zip code 30115 Age 30 Tobacco No Family members 2 Edit Sort…" at bounding box center [762, 114] width 591 height 144
click at [514, 171] on input at bounding box center [556, 163] width 179 height 19
click at [418, 218] on div "Plan design Plan design Logan Test Employee Logan Hold Zip code 30115 Age 30 To…" at bounding box center [762, 584] width 1523 height 1169
click at [492, 205] on span "161 available plans" at bounding box center [500, 204] width 68 height 12
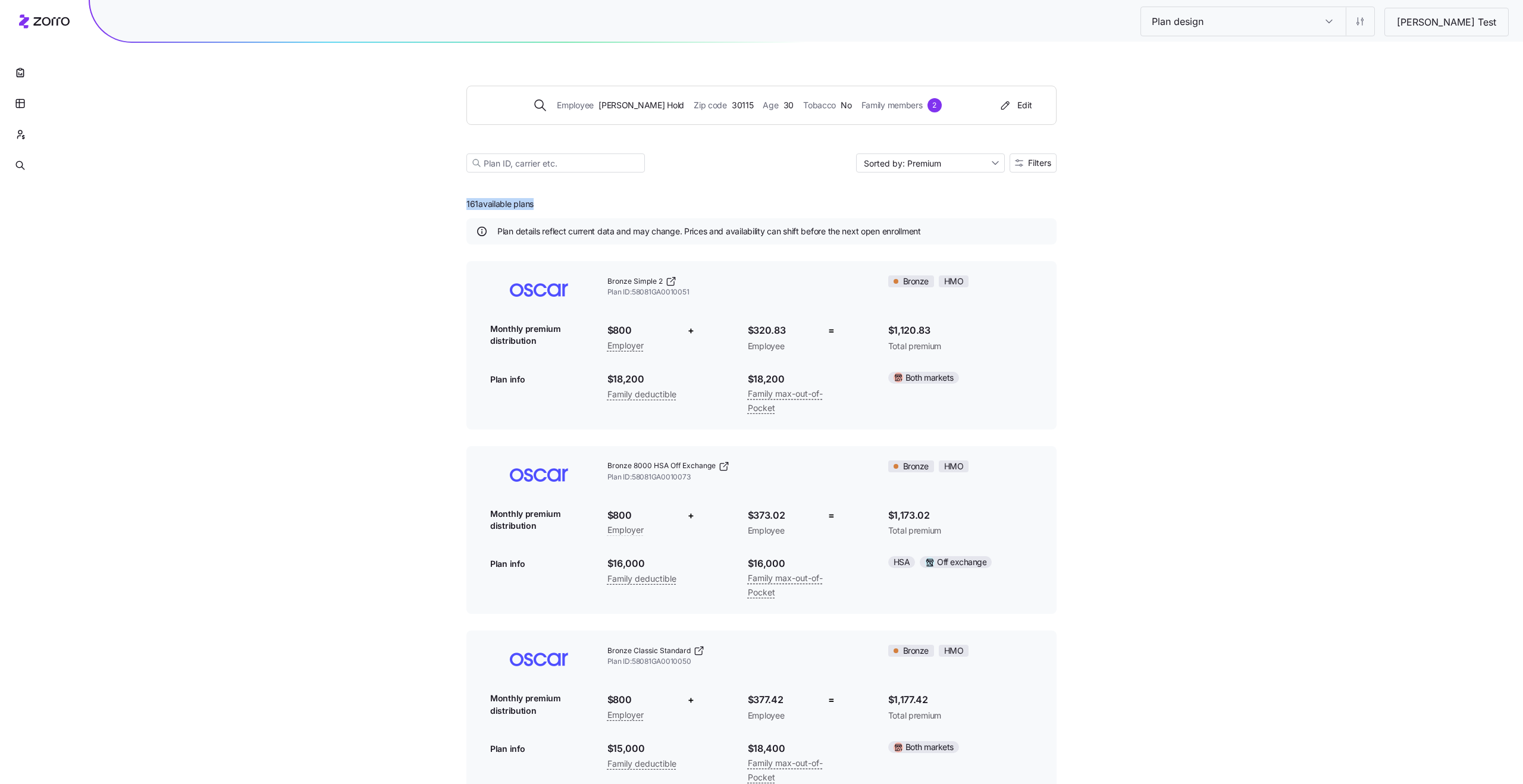
click at [492, 205] on span "161 available plans" at bounding box center [500, 204] width 68 height 12
click at [527, 235] on span "Plan details reflect current data and may change. Prices and availability can s…" at bounding box center [709, 231] width 423 height 12
click at [626, 291] on span "Plan ID: 58081GA0010051" at bounding box center [738, 292] width 262 height 10
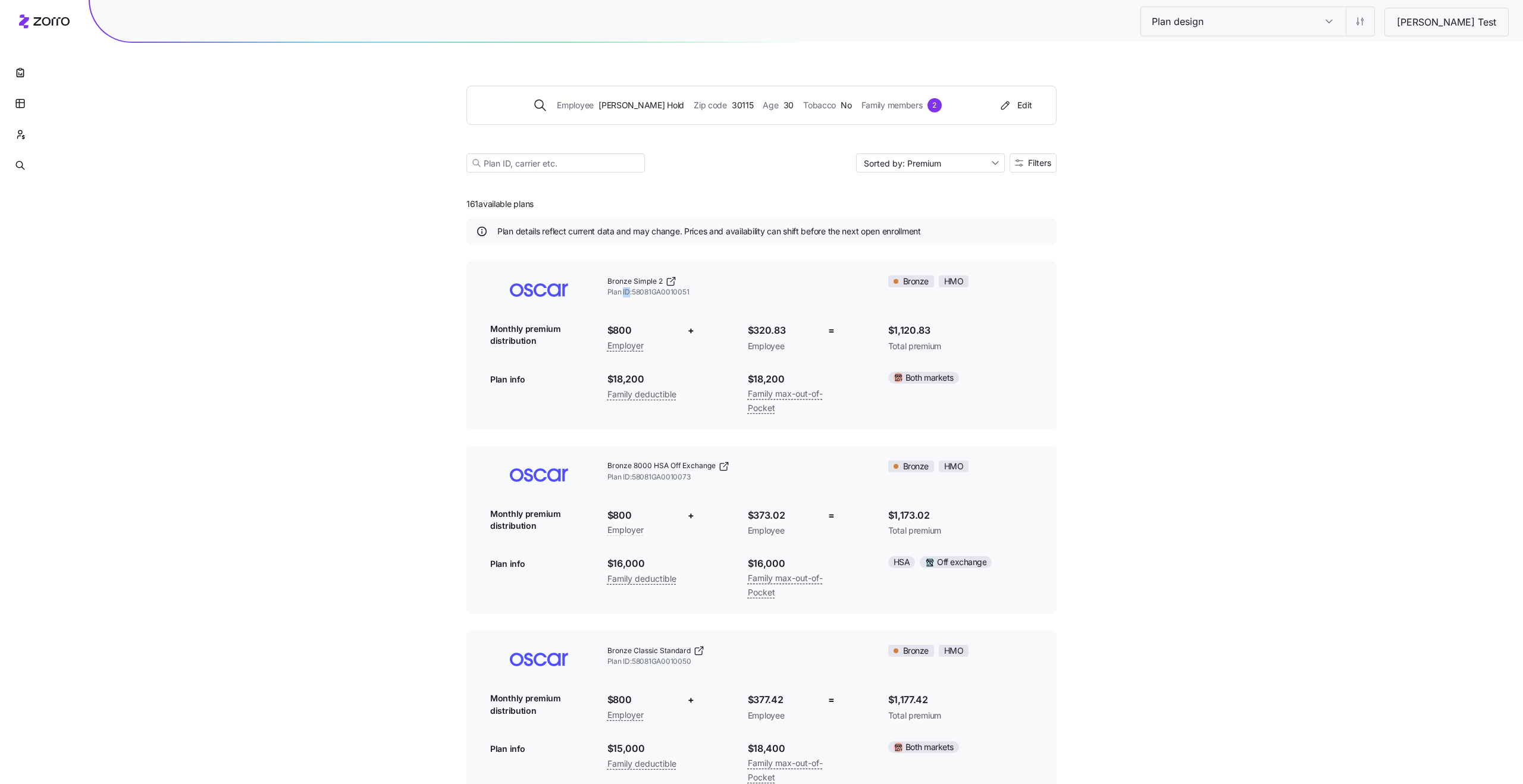
click at [626, 291] on span "Plan ID: 58081GA0010051" at bounding box center [738, 292] width 262 height 10
click at [528, 334] on span "Monthly premium distribution" at bounding box center [539, 335] width 98 height 24
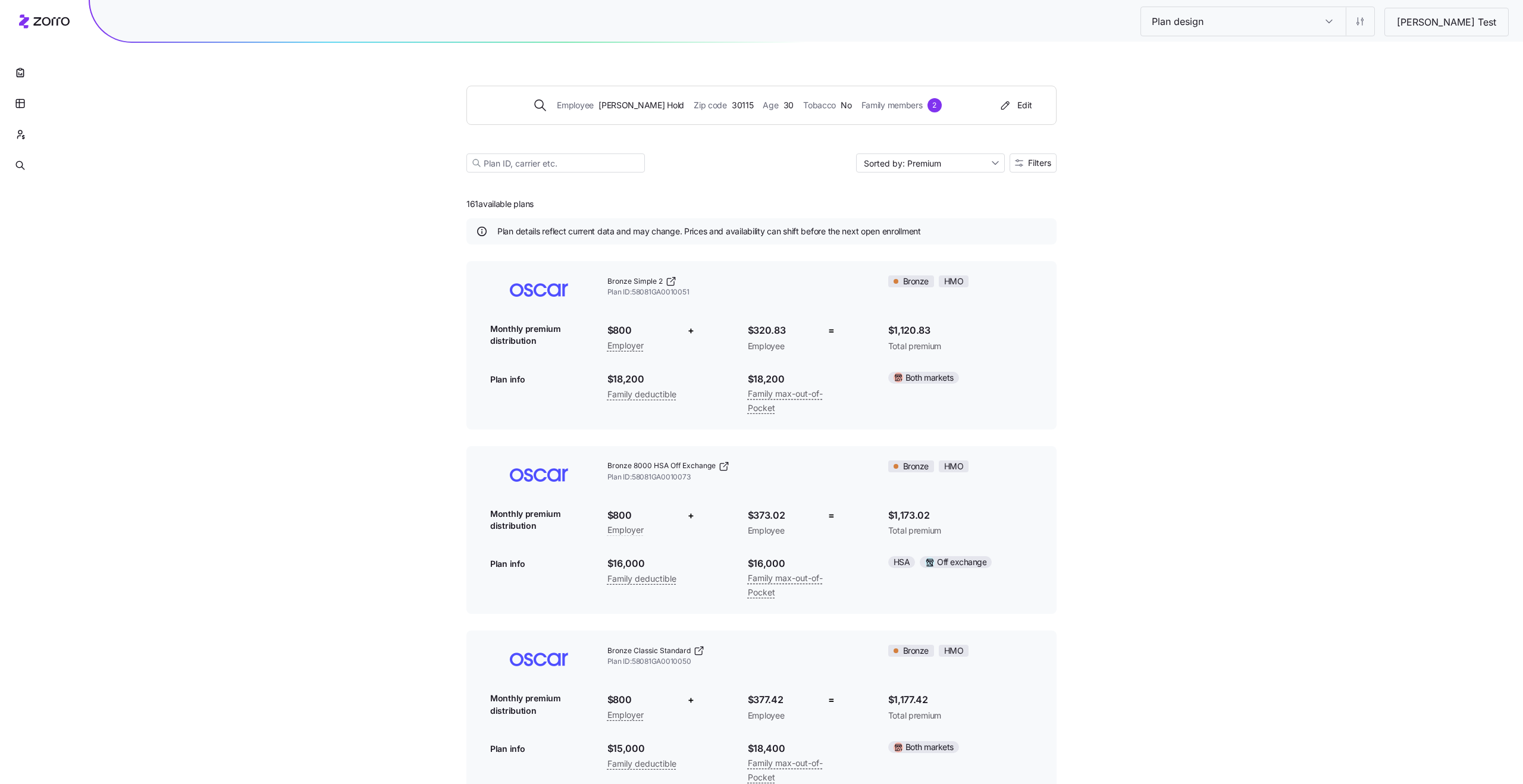
click at [510, 381] on span "Plan info" at bounding box center [507, 379] width 34 height 12
click at [769, 347] on span "Employee" at bounding box center [779, 346] width 63 height 12
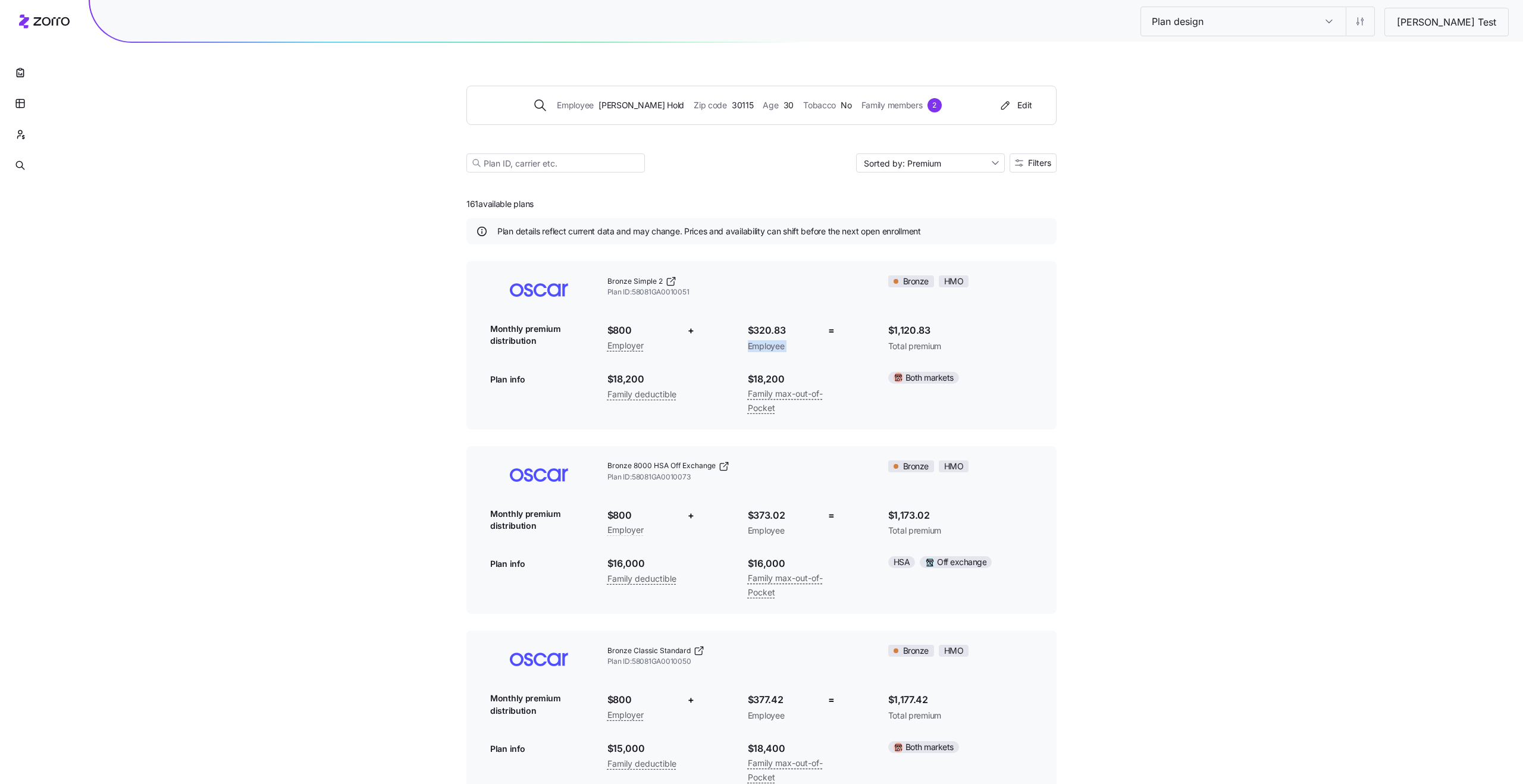
click at [769, 347] on span "Employee" at bounding box center [779, 346] width 63 height 12
click at [913, 347] on span "Total premium" at bounding box center [960, 346] width 145 height 12
click at [667, 232] on span "Plan details reflect current data and may change. Prices and availability can s…" at bounding box center [709, 231] width 423 height 12
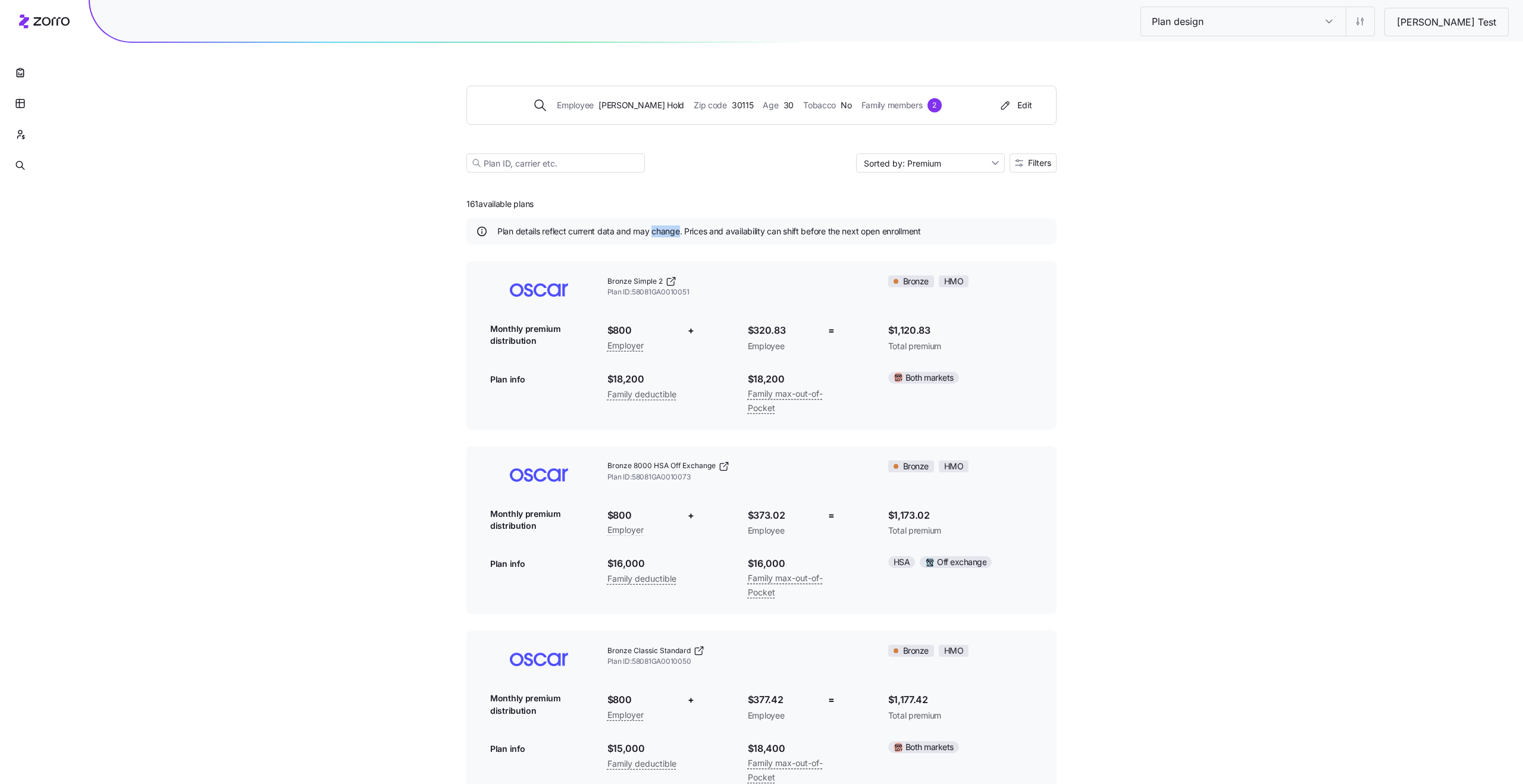
click at [667, 232] on span "Plan details reflect current data and may change. Prices and availability can s…" at bounding box center [709, 231] width 423 height 12
click at [683, 231] on span "Plan details reflect current data and may change. Prices and availability can s…" at bounding box center [709, 231] width 423 height 12
click at [526, 161] on input at bounding box center [556, 163] width 179 height 19
click at [1191, 232] on div "Plan design Plan design Logan Test Employee Logan Hold Zip code 30115 Age 30 To…" at bounding box center [762, 584] width 1523 height 1169
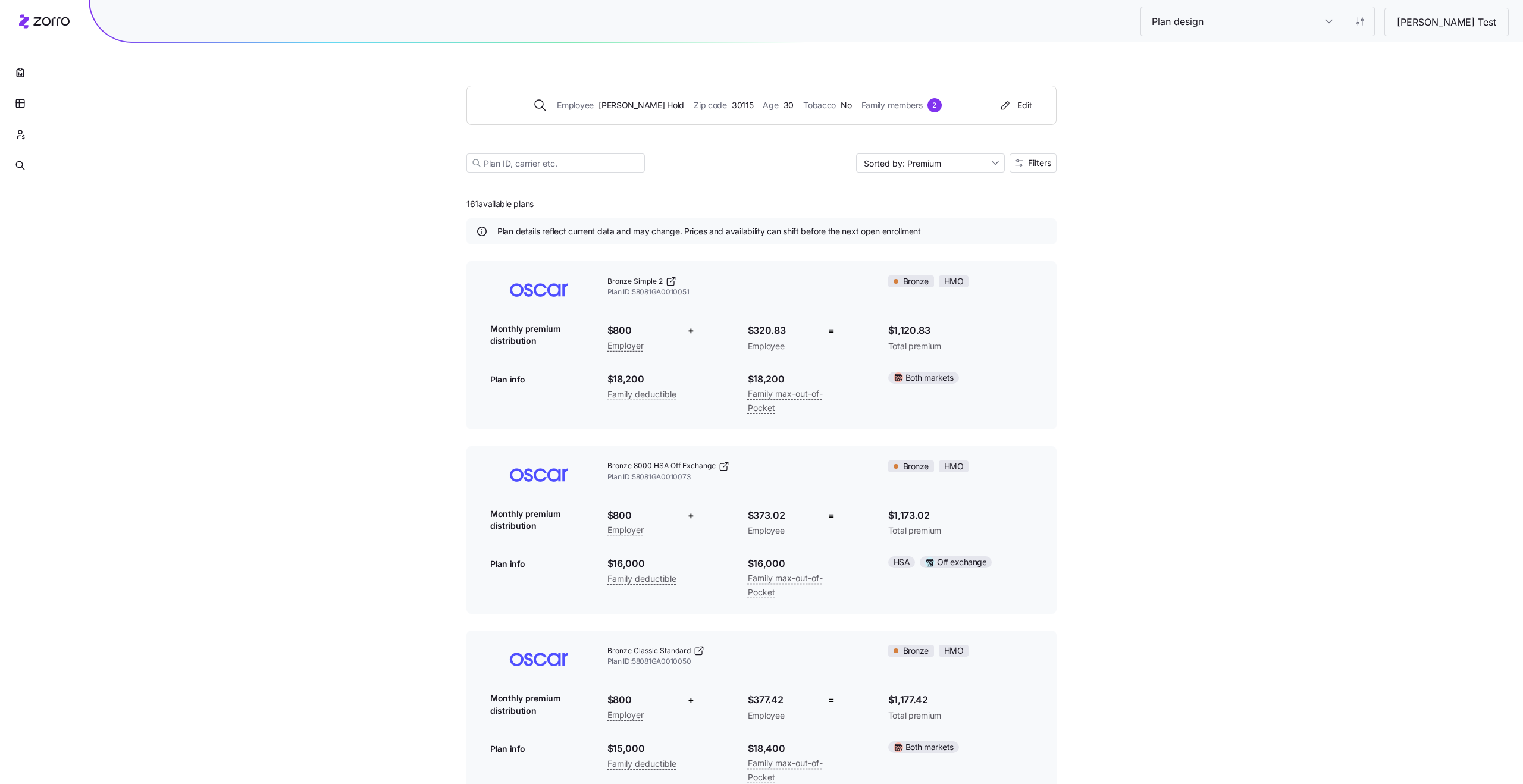
click at [649, 235] on span "Plan details reflect current data and may change. Prices and availability can s…" at bounding box center [709, 231] width 423 height 12
click at [690, 235] on span "Plan details reflect current data and may change. Prices and availability can s…" at bounding box center [709, 231] width 423 height 12
click at [635, 293] on span "Plan ID: 58081GA0010051" at bounding box center [738, 292] width 262 height 10
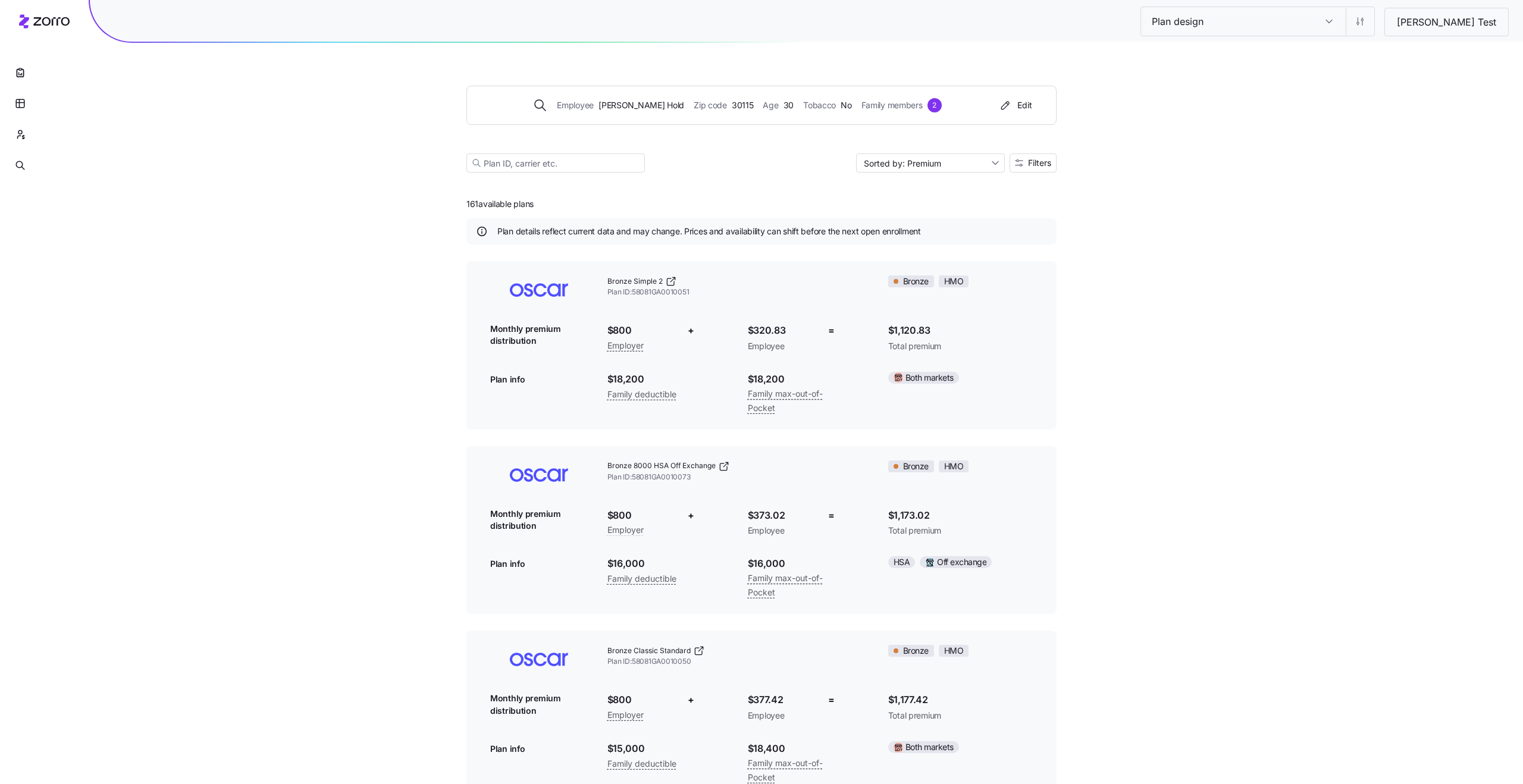
click at [635, 293] on span "Plan ID: 58081GA0010051" at bounding box center [738, 292] width 262 height 10
click at [591, 235] on span "Plan details reflect current data and may change. Prices and availability can s…" at bounding box center [709, 231] width 423 height 12
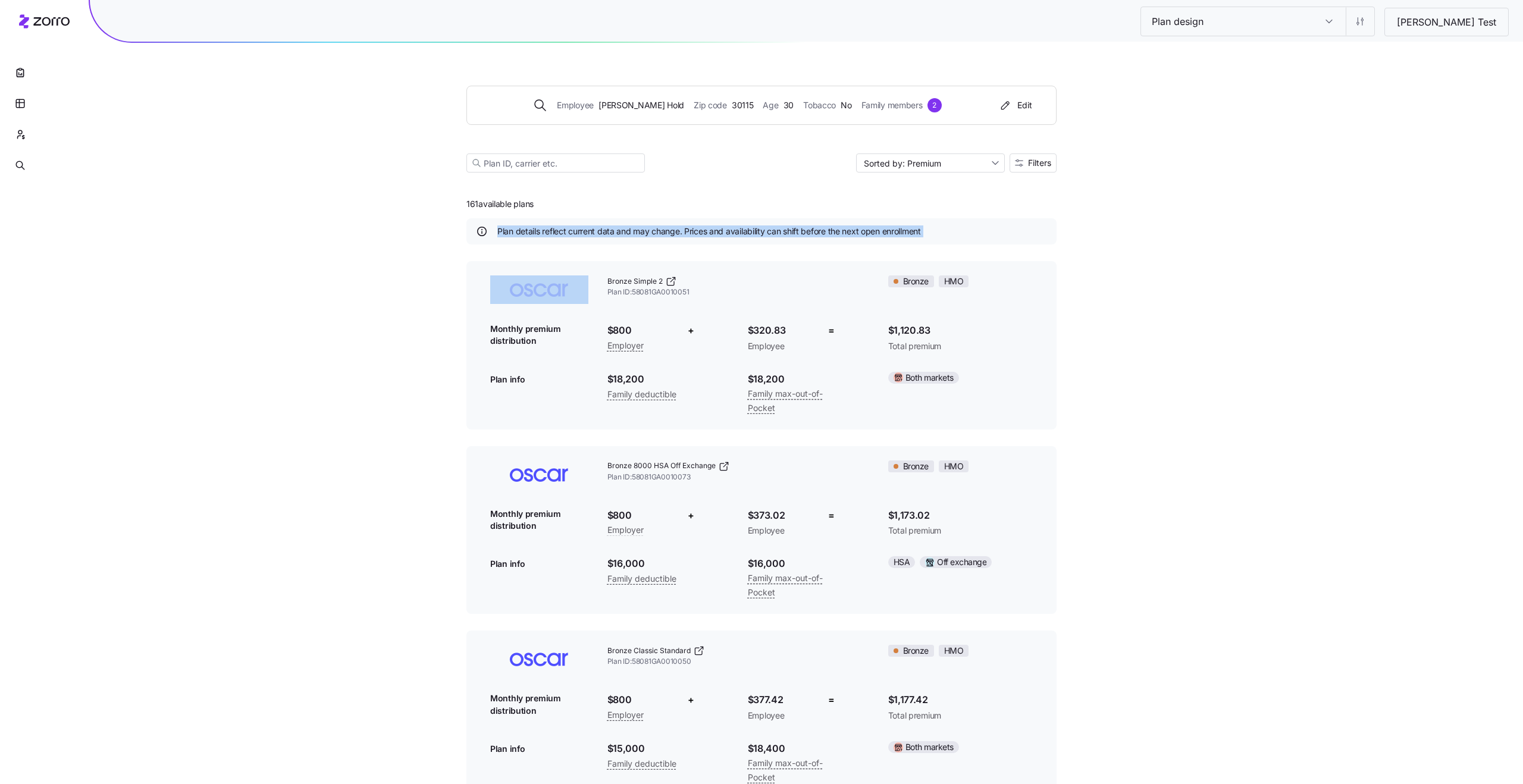
click at [502, 205] on span "161 available plans" at bounding box center [500, 204] width 68 height 12
click at [533, 230] on span "Plan details reflect current data and may change. Prices and availability can s…" at bounding box center [709, 231] width 423 height 12
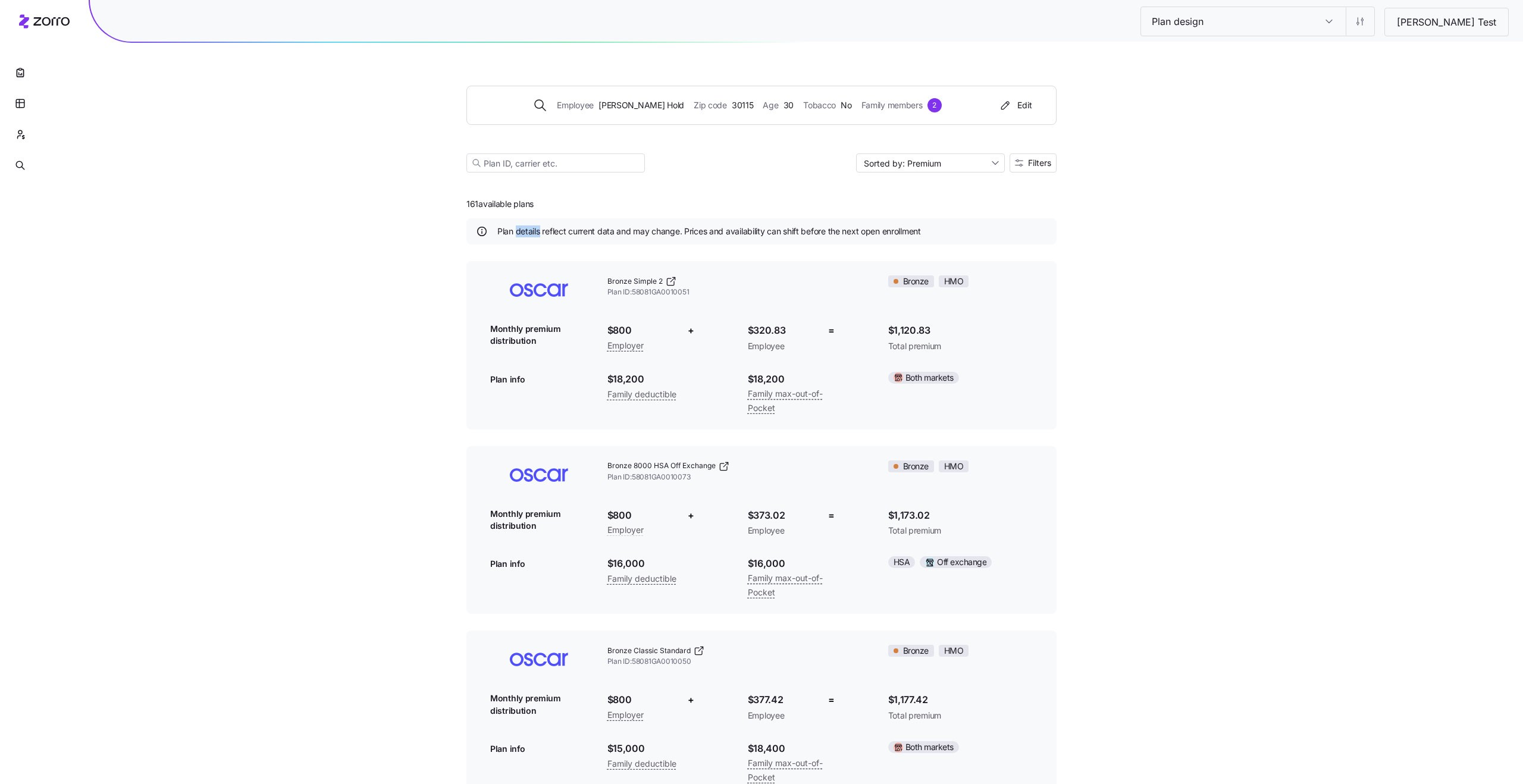
click at [533, 230] on span "Plan details reflect current data and may change. Prices and availability can s…" at bounding box center [709, 231] width 423 height 12
click at [492, 202] on span "161 available plans" at bounding box center [500, 204] width 68 height 12
click at [577, 228] on span "Plan details reflect current data and may change. Prices and availability can s…" at bounding box center [709, 231] width 423 height 12
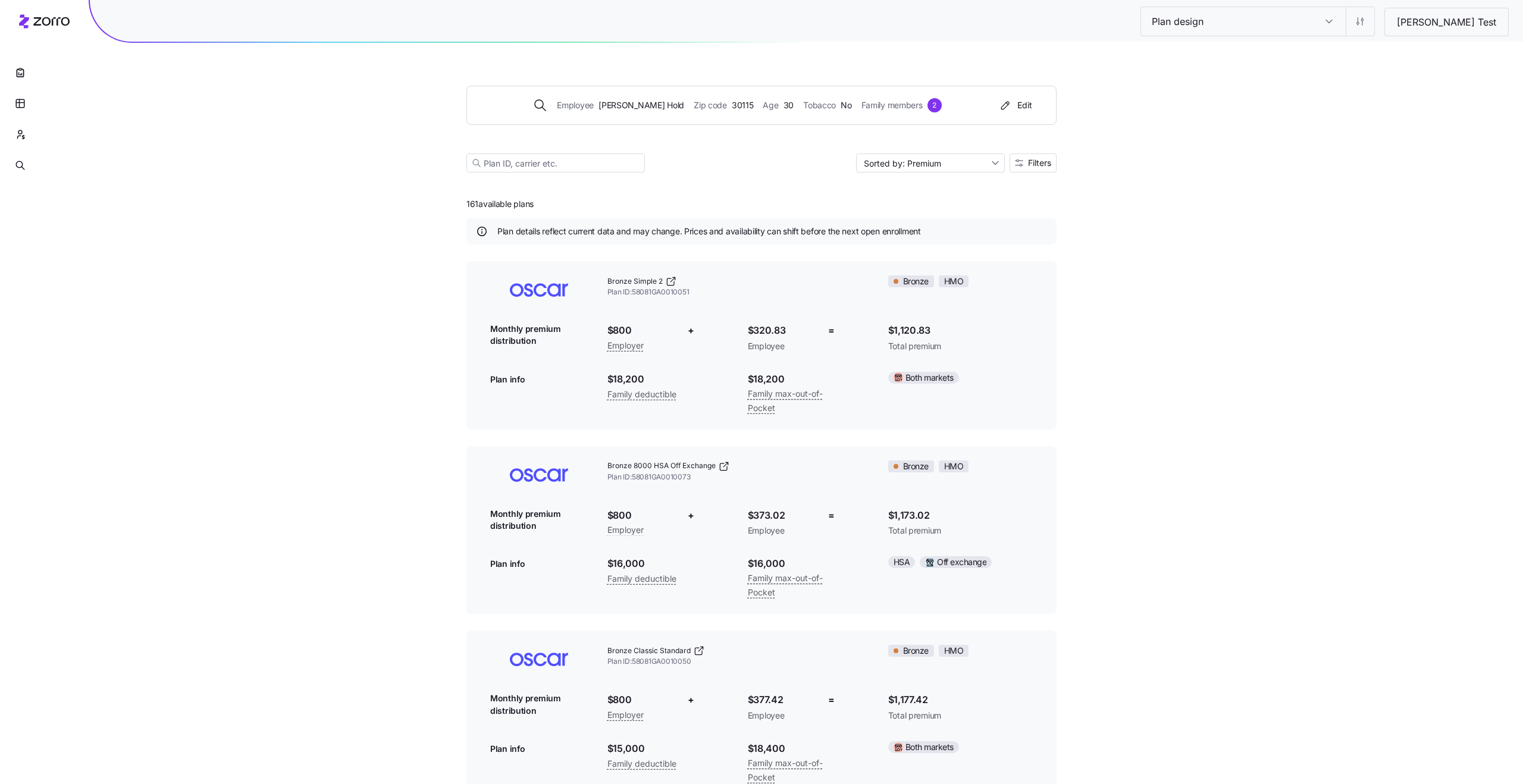
click at [577, 228] on span "Plan details reflect current data and may change. Prices and availability can s…" at bounding box center [709, 231] width 423 height 12
click at [493, 200] on span "161 available plans" at bounding box center [500, 204] width 68 height 12
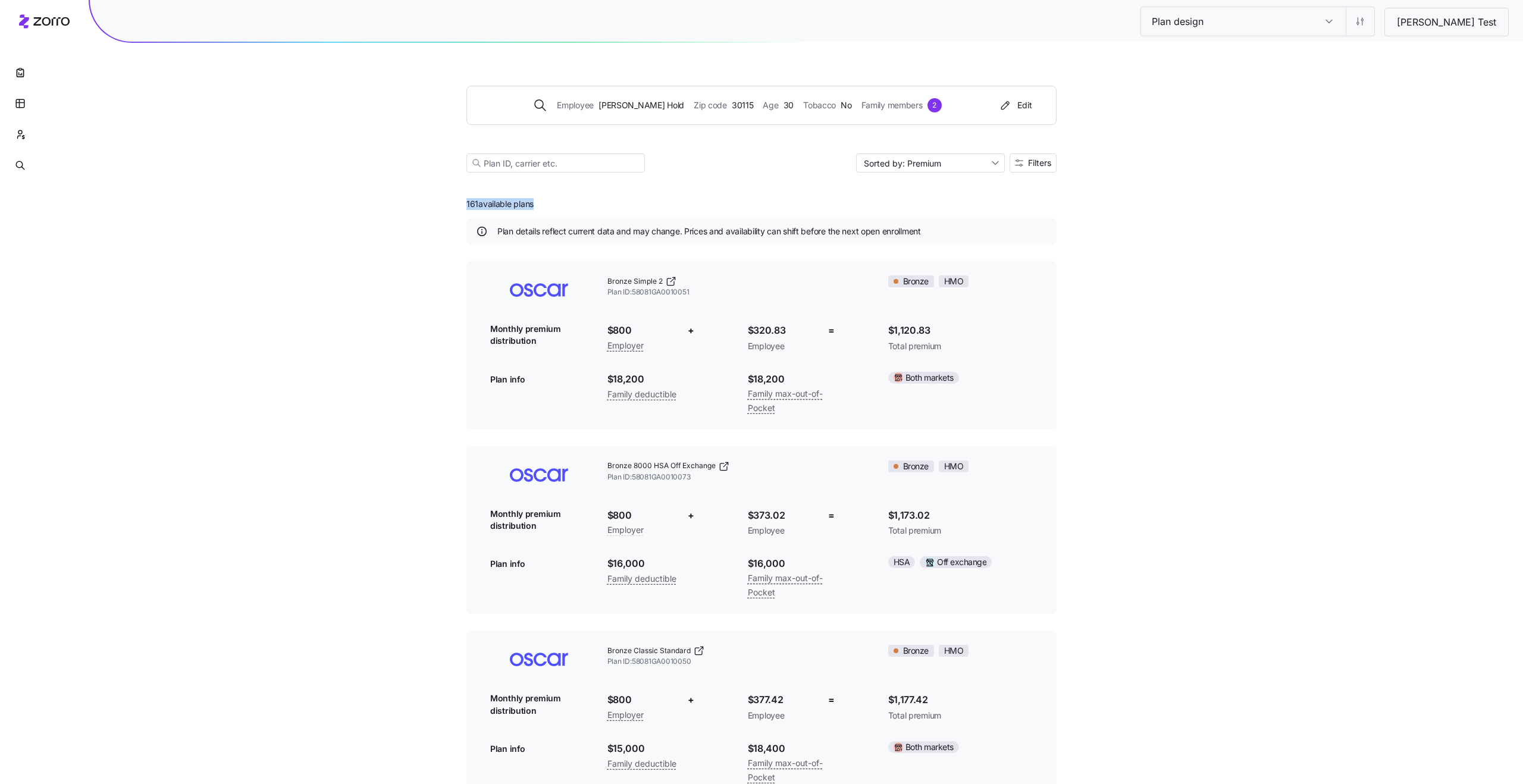
click at [548, 231] on span "Plan details reflect current data and may change. Prices and availability can s…" at bounding box center [709, 231] width 423 height 12
click at [633, 233] on span "Plan details reflect current data and may change. Prices and availability can s…" at bounding box center [709, 231] width 423 height 12
click at [903, 331] on span "$1,120.83" at bounding box center [960, 330] width 145 height 15
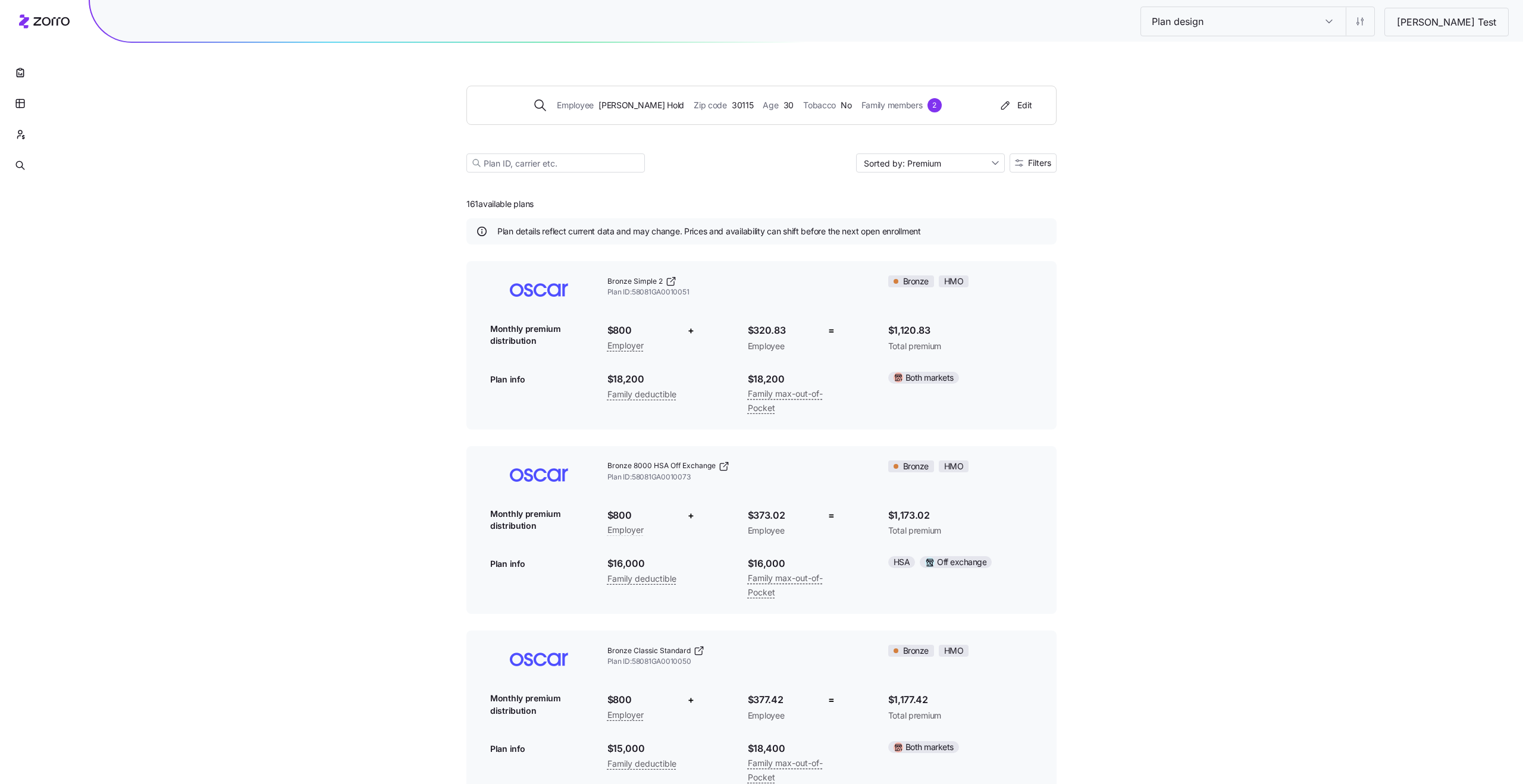
click at [903, 331] on span "$1,120.83" at bounding box center [960, 330] width 145 height 15
click at [922, 347] on span "Total premium" at bounding box center [960, 346] width 145 height 12
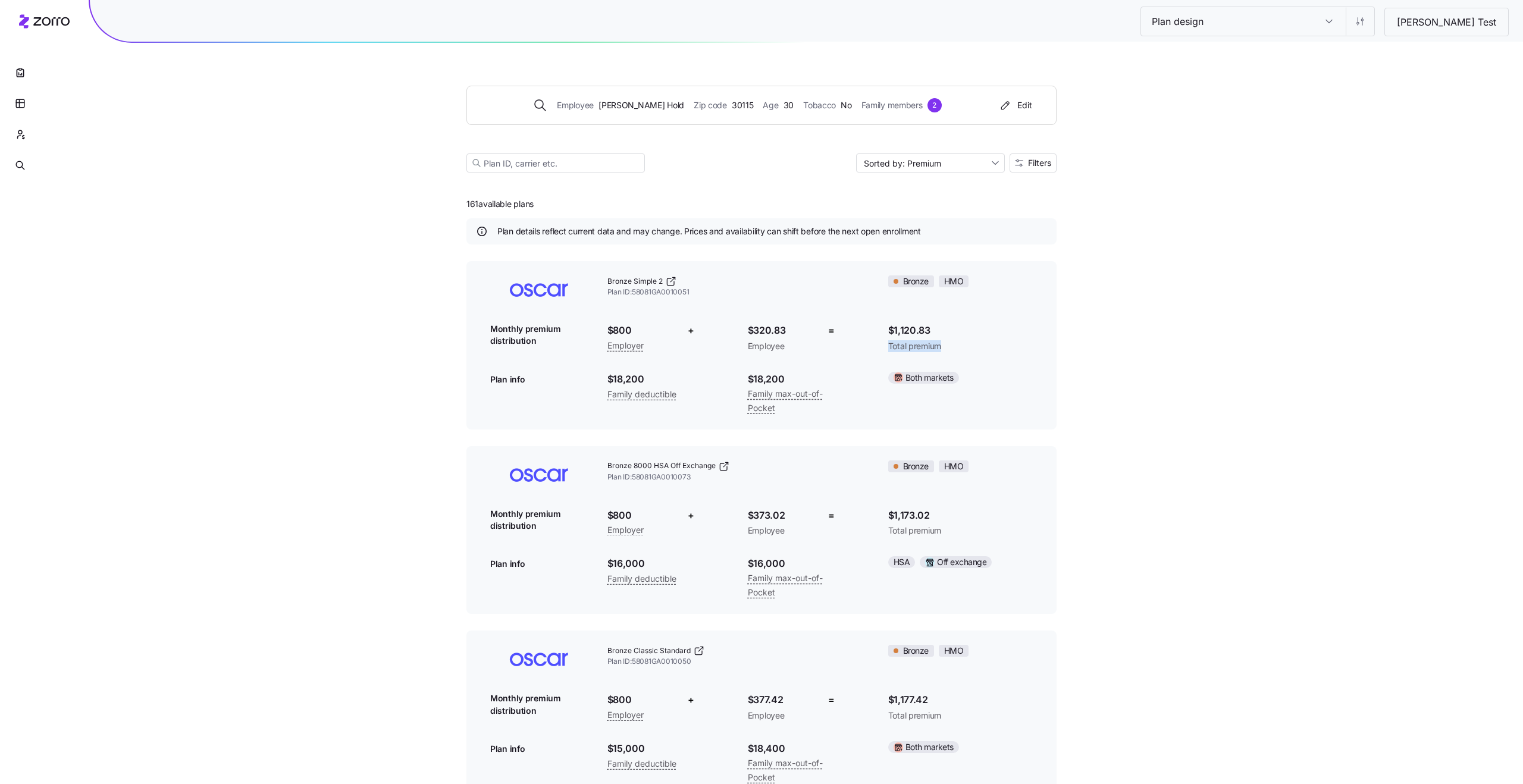
click at [906, 347] on span "Total premium" at bounding box center [960, 346] width 145 height 12
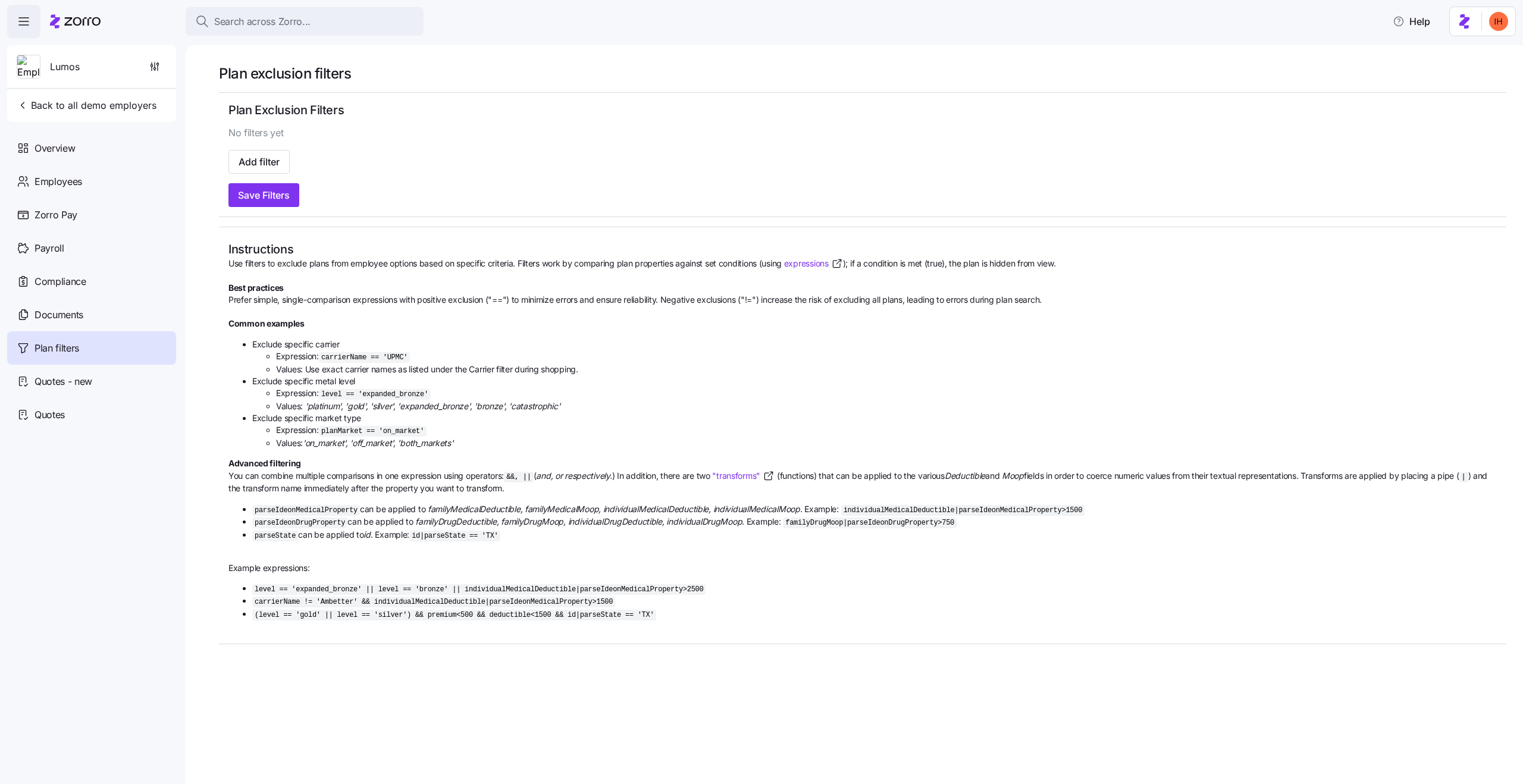
click at [378, 185] on div "Save Filters" at bounding box center [863, 195] width 1269 height 24
click at [287, 106] on h2 "Plan Exclusion Filters" at bounding box center [863, 110] width 1269 height 16
click at [270, 78] on h1 "Plan exclusion filters" at bounding box center [863, 74] width 1288 height 19
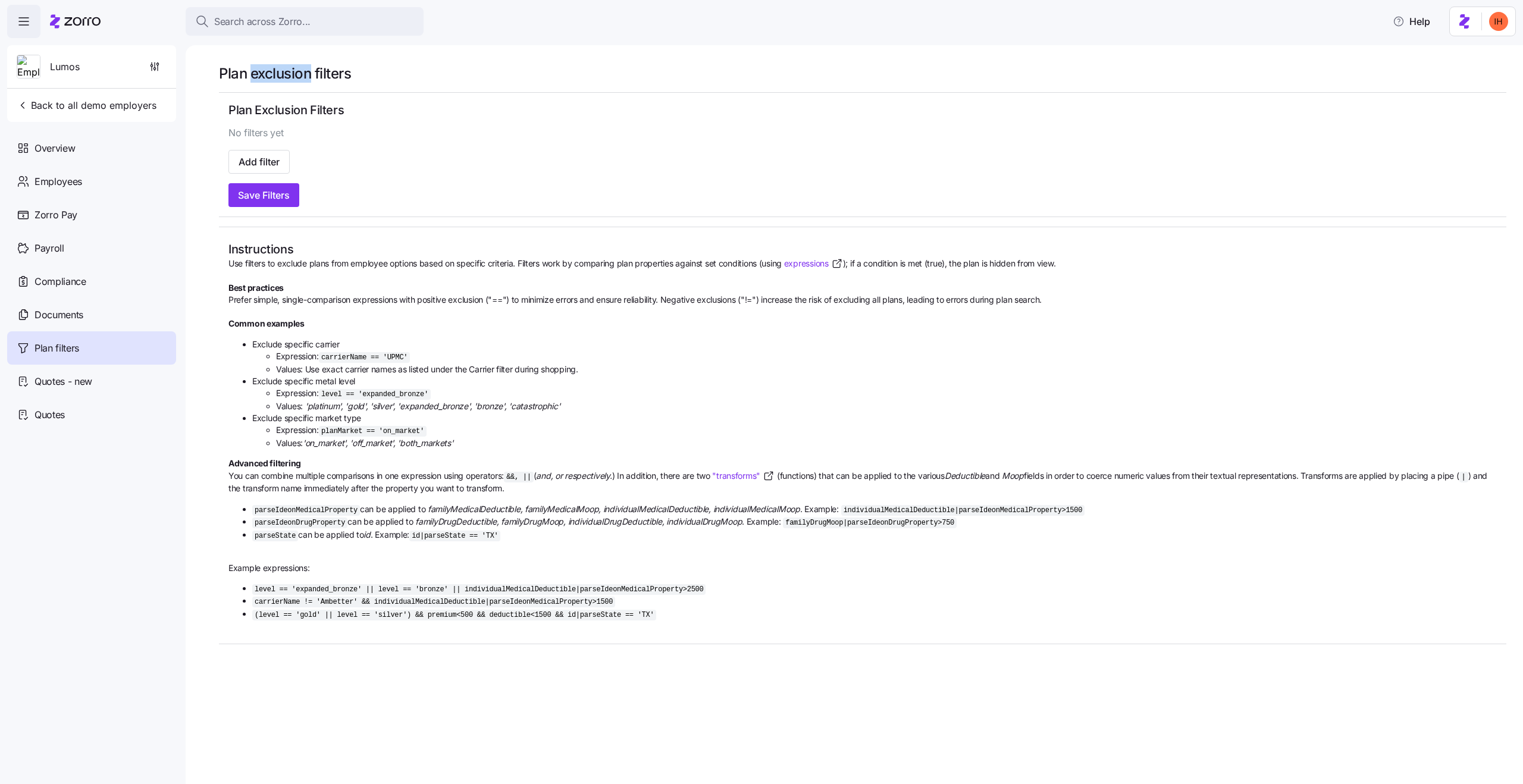
click at [270, 78] on h1 "Plan exclusion filters" at bounding box center [863, 74] width 1288 height 19
click at [263, 134] on span "No filters yet" at bounding box center [256, 133] width 55 height 15
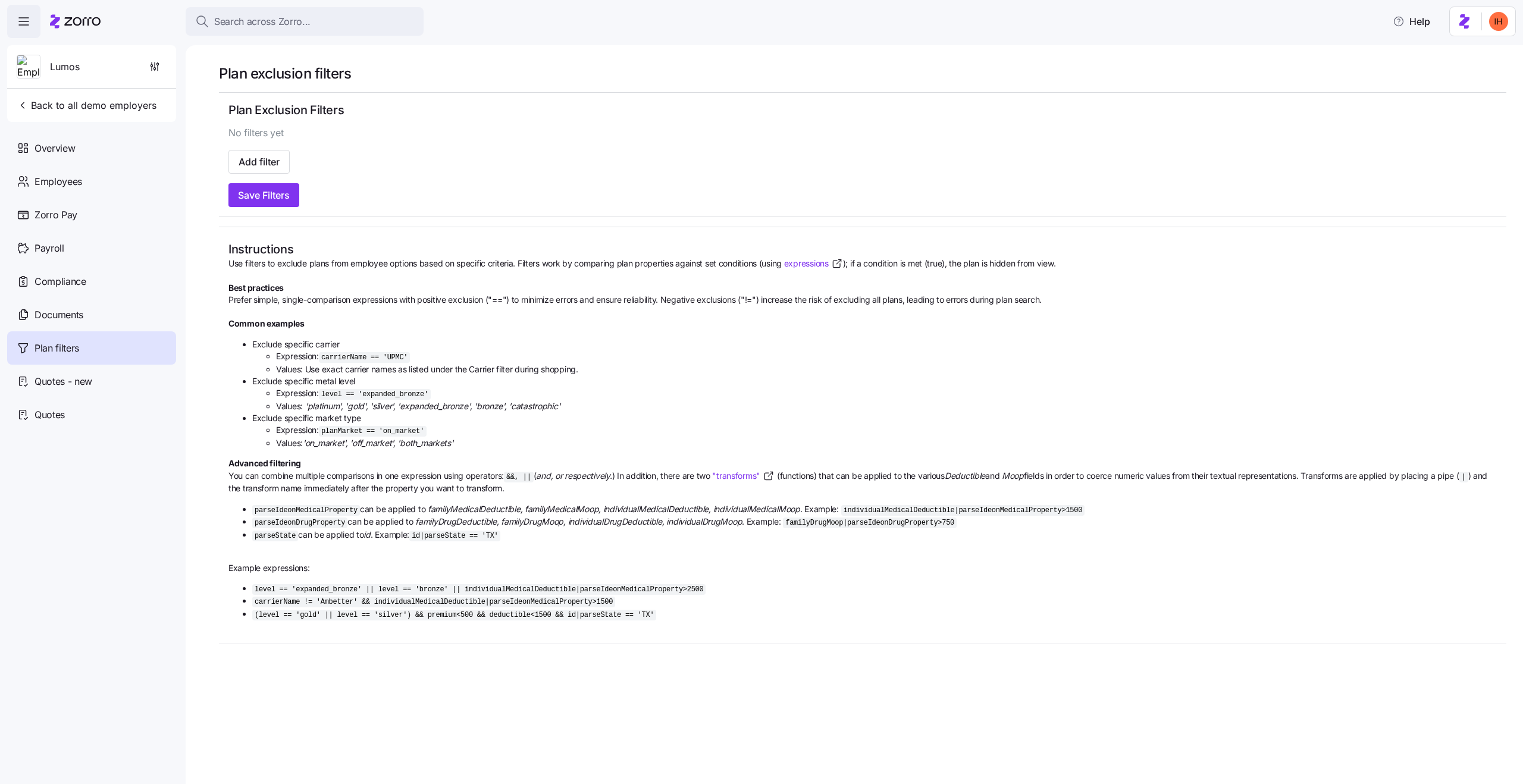
click at [301, 159] on div "Add filter" at bounding box center [863, 162] width 1269 height 24
click at [322, 193] on div "Save Filters" at bounding box center [863, 195] width 1269 height 24
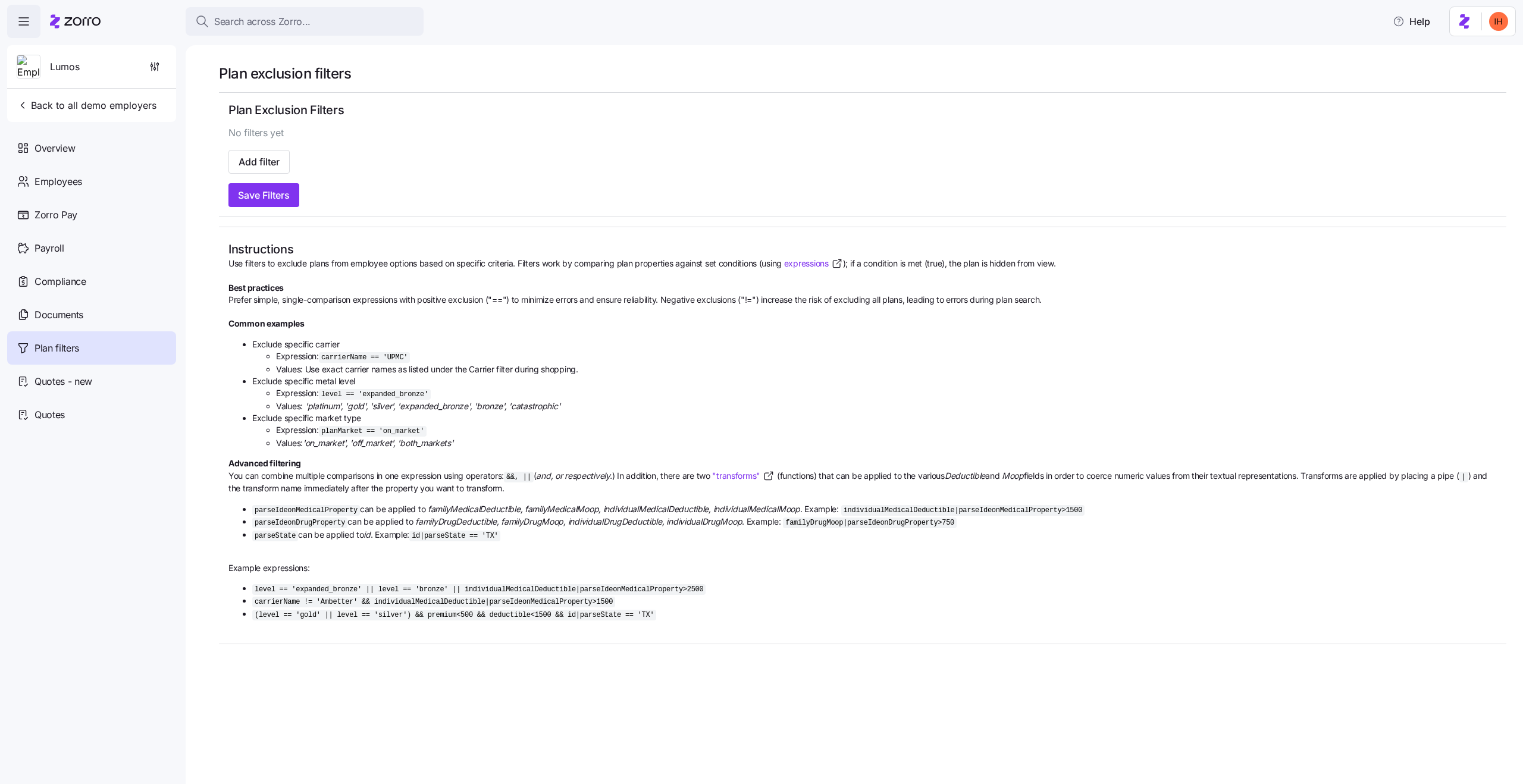
click at [322, 193] on div "Save Filters" at bounding box center [863, 195] width 1269 height 24
click at [278, 74] on h1 "Plan exclusion filters" at bounding box center [863, 74] width 1288 height 19
click at [304, 116] on h2 "Plan Exclusion Filters" at bounding box center [863, 110] width 1269 height 16
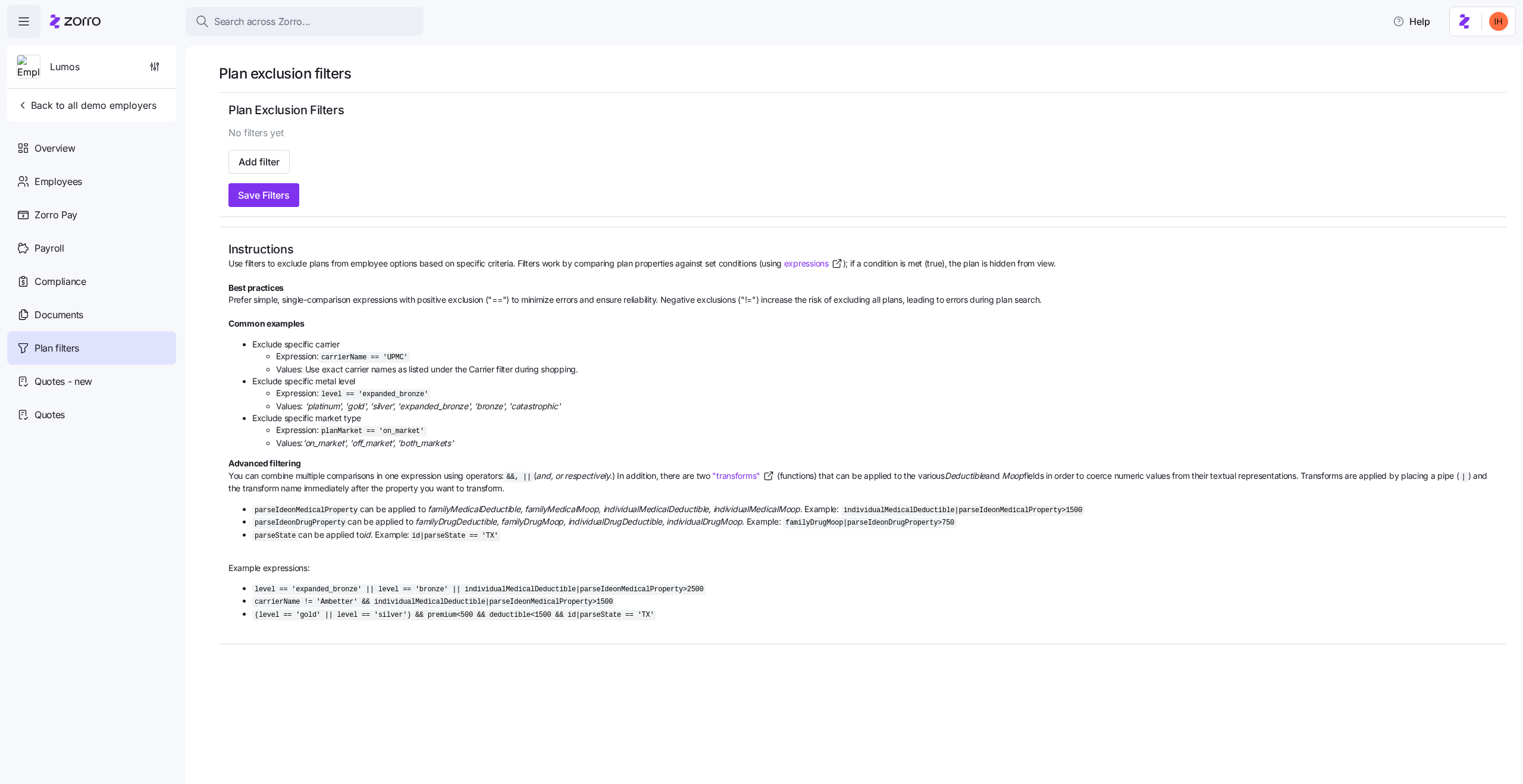
click at [425, 98] on div "Plan exclusion filters Plan Exclusion Filters No filters yet Add filter Save Fi…" at bounding box center [863, 354] width 1288 height 580
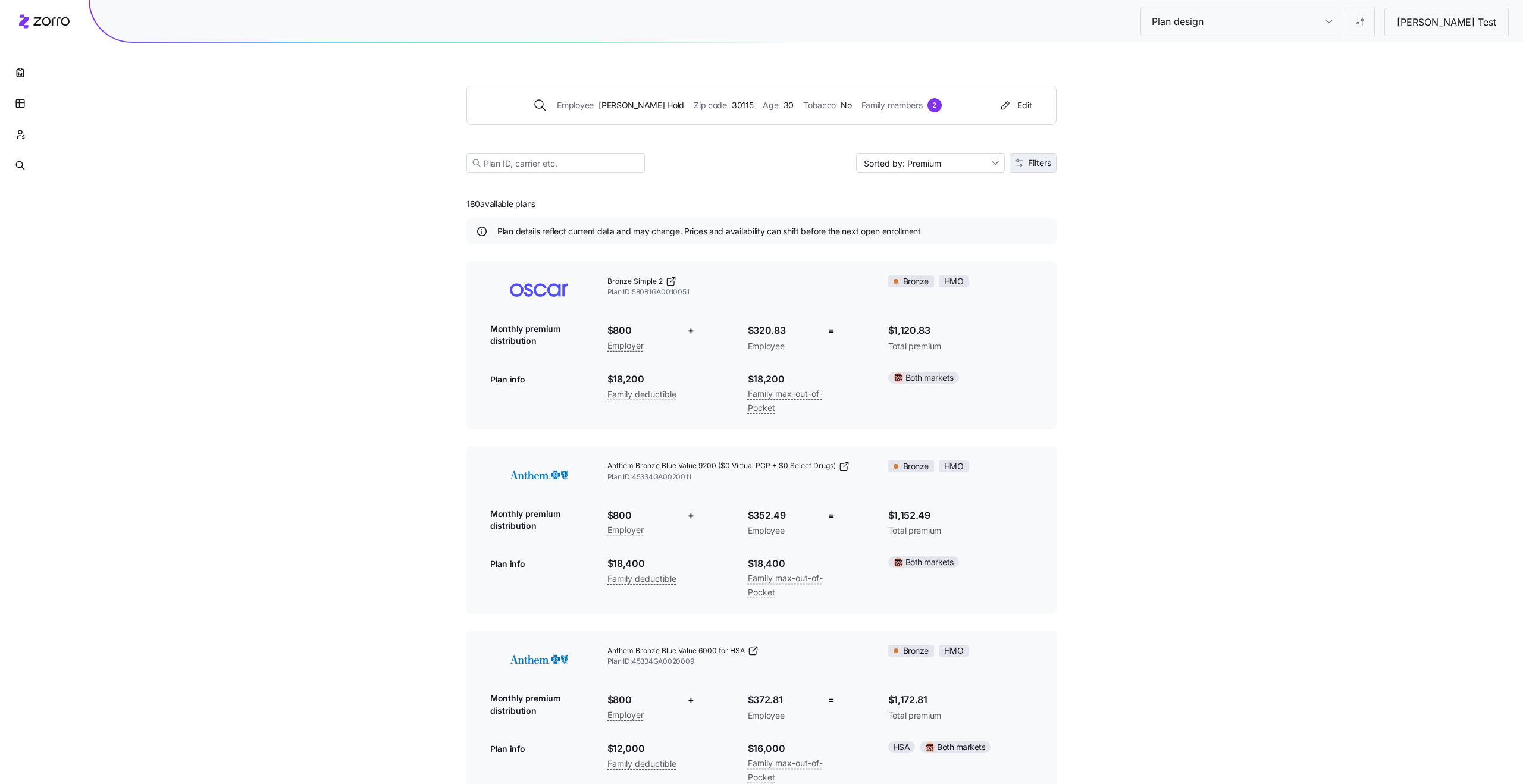
click at [1046, 159] on span "Filters" at bounding box center [1040, 162] width 23 height 9
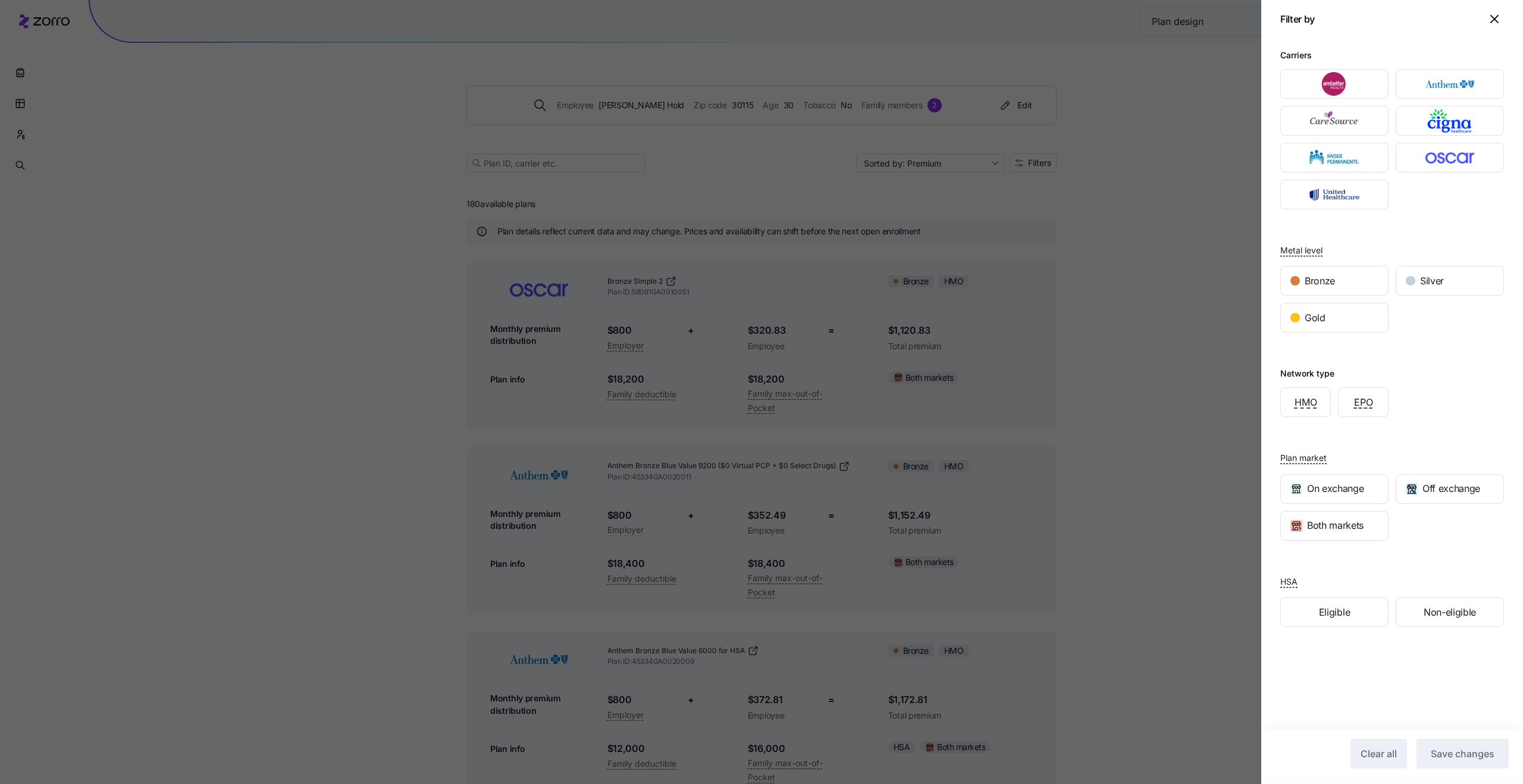
click at [1124, 190] on div at bounding box center [762, 392] width 1523 height 784
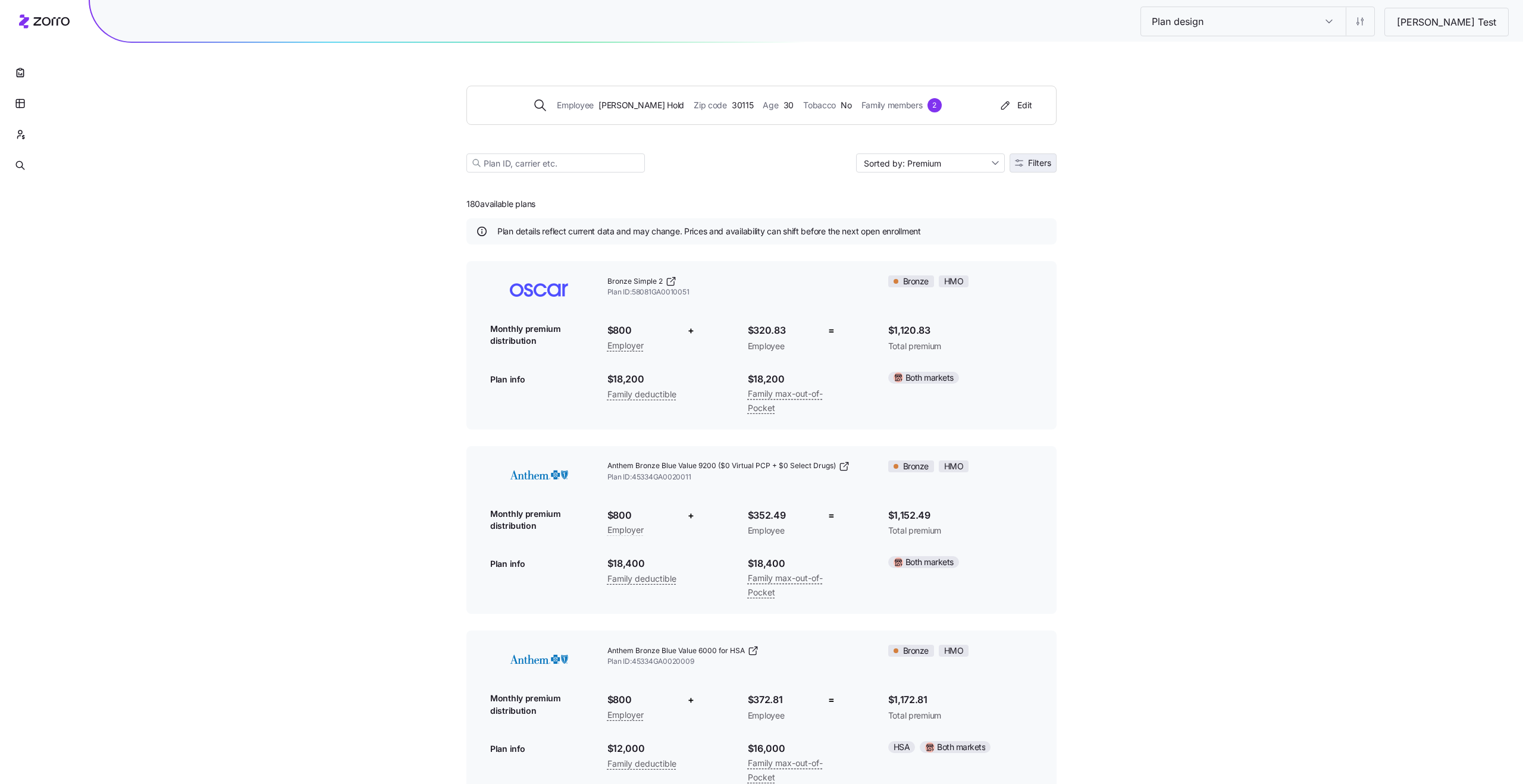
click at [1041, 165] on span "Filters" at bounding box center [1040, 162] width 23 height 9
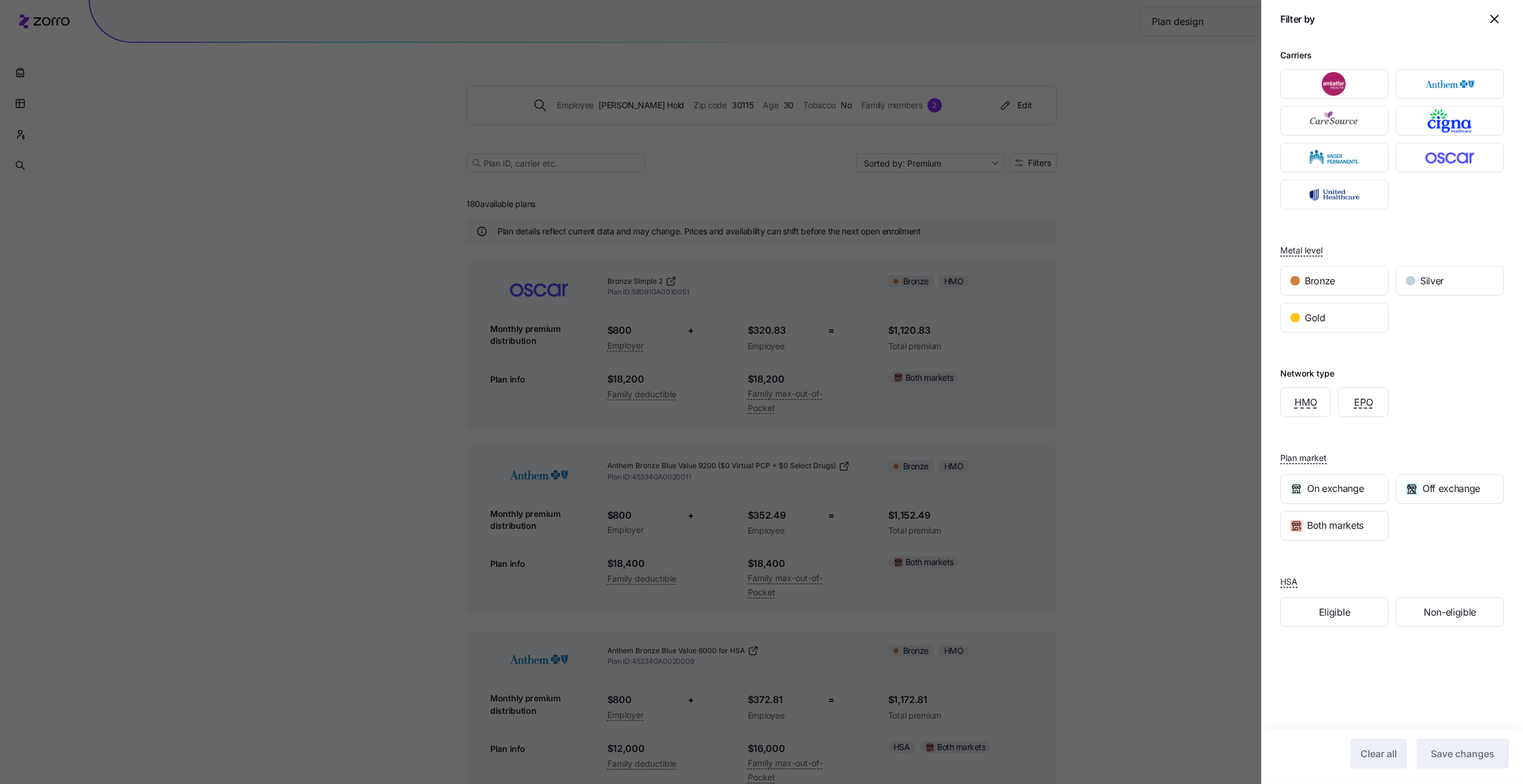
click at [1174, 220] on div at bounding box center [762, 392] width 1523 height 784
